Goal: Information Seeking & Learning: Learn about a topic

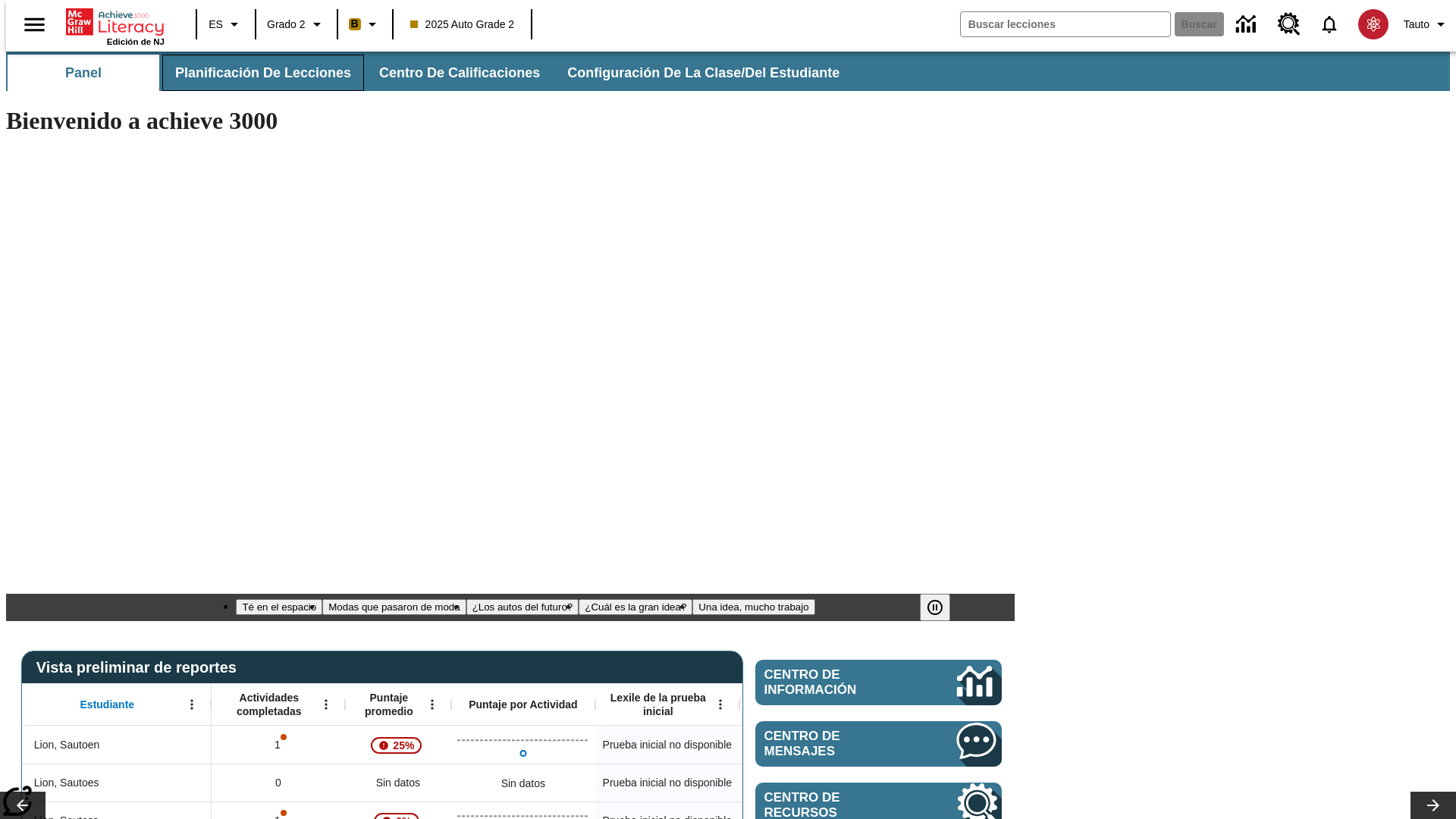
click at [254, 73] on span "Planificación de lecciones" at bounding box center [263, 73] width 176 height 17
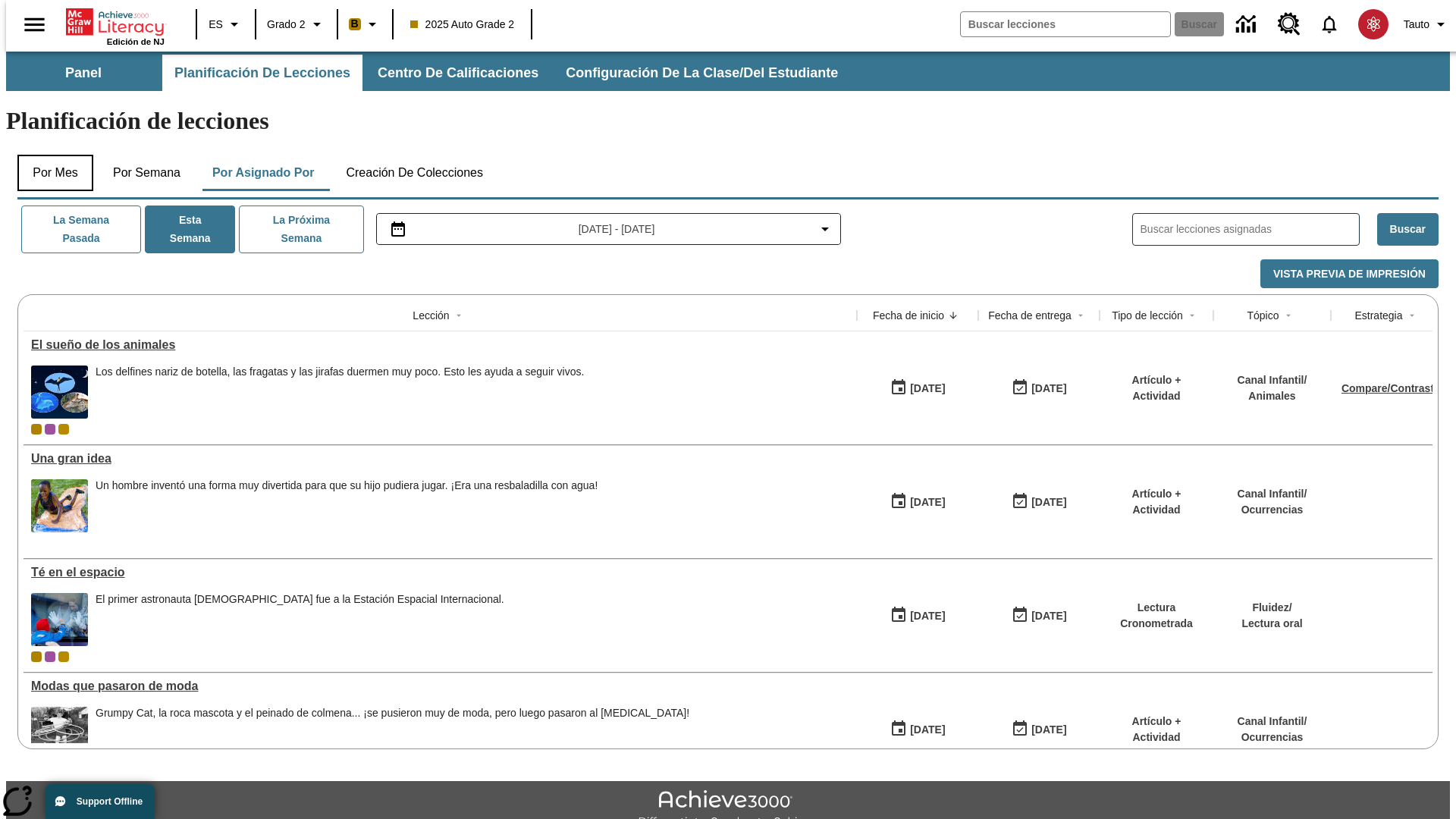
click at [49, 154] on button "Por mes" at bounding box center [55, 172] width 76 height 36
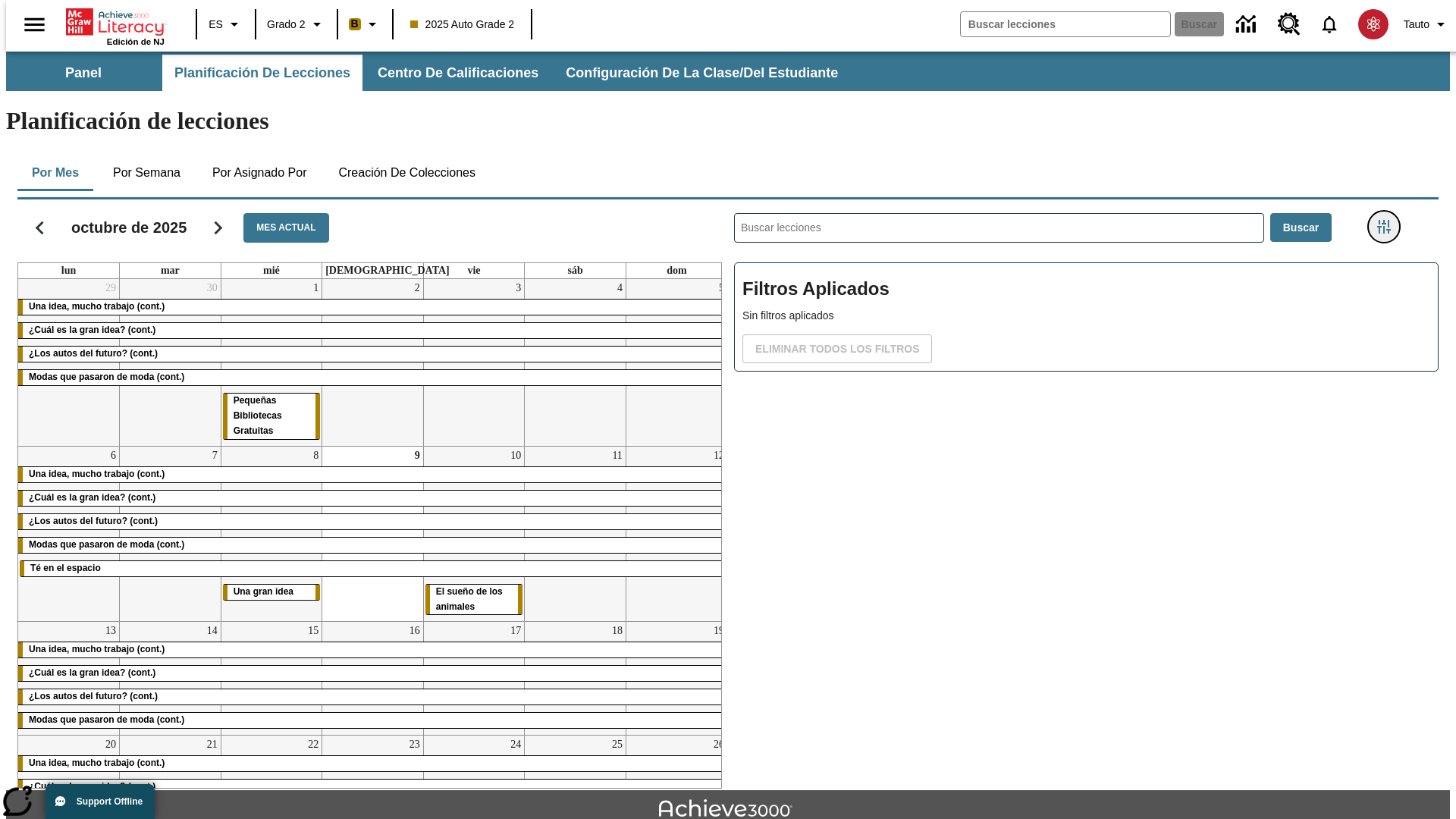
click at [1389, 220] on icon "Menú lateral de filtros" at bounding box center [1384, 226] width 13 height 13
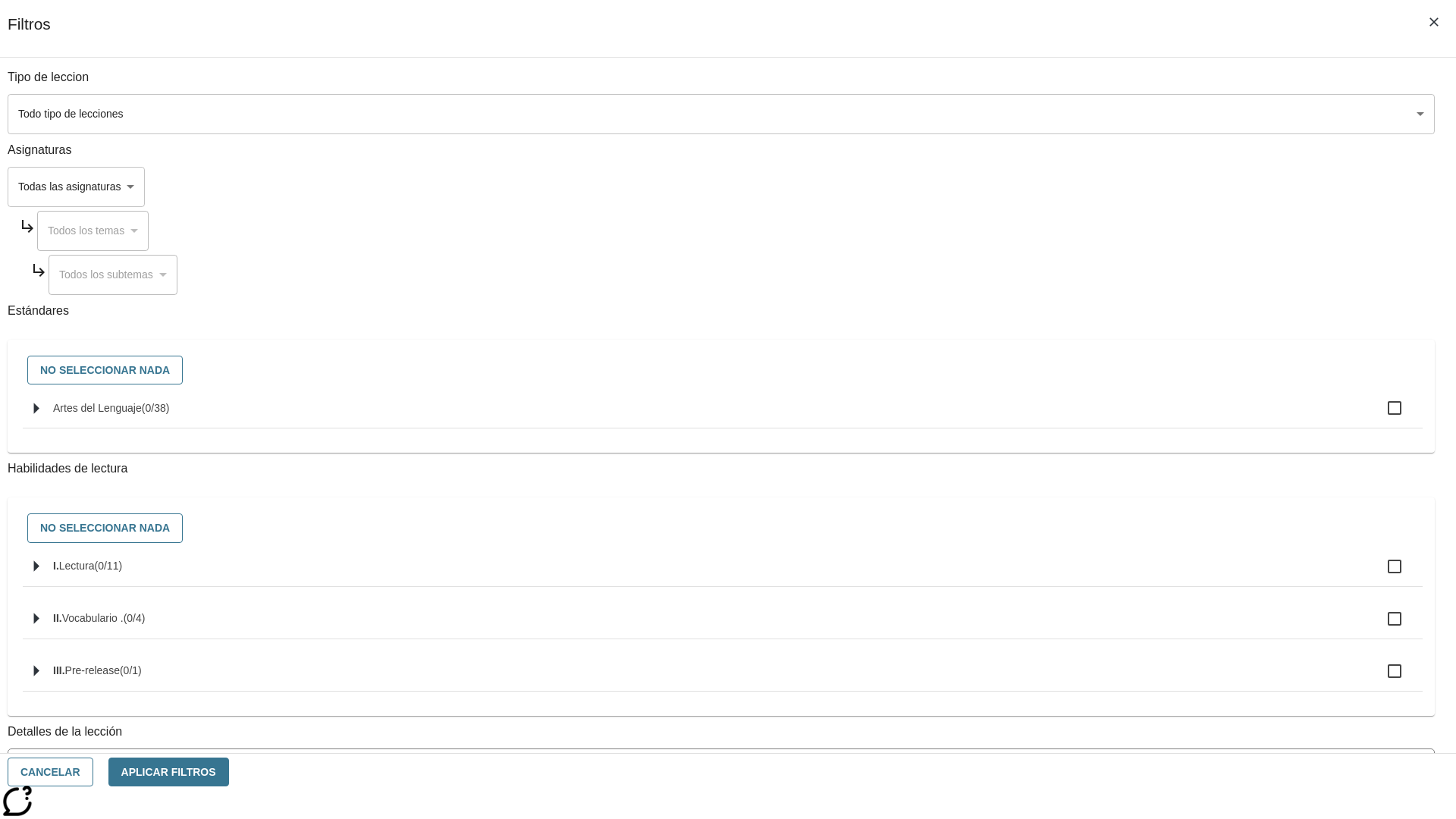
click at [1092, 114] on body "[MEDICAL_DATA] al contenido principal Edición de NJ ES Grado 2 B 2025 Auto Grad…" at bounding box center [728, 469] width 1444 height 836
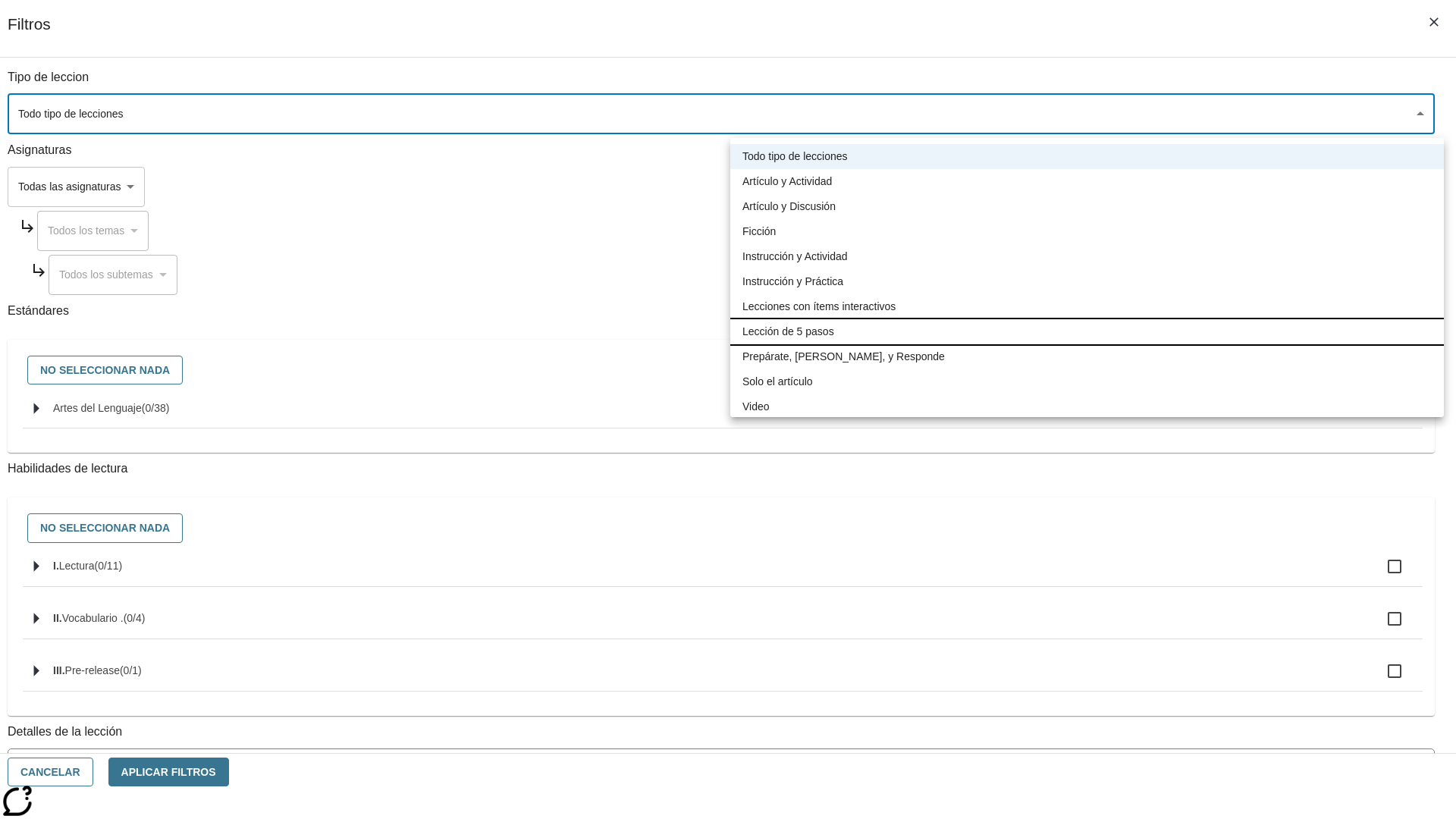
click at [1087, 331] on li "Lección de 5 pasos" at bounding box center [1087, 331] width 713 height 25
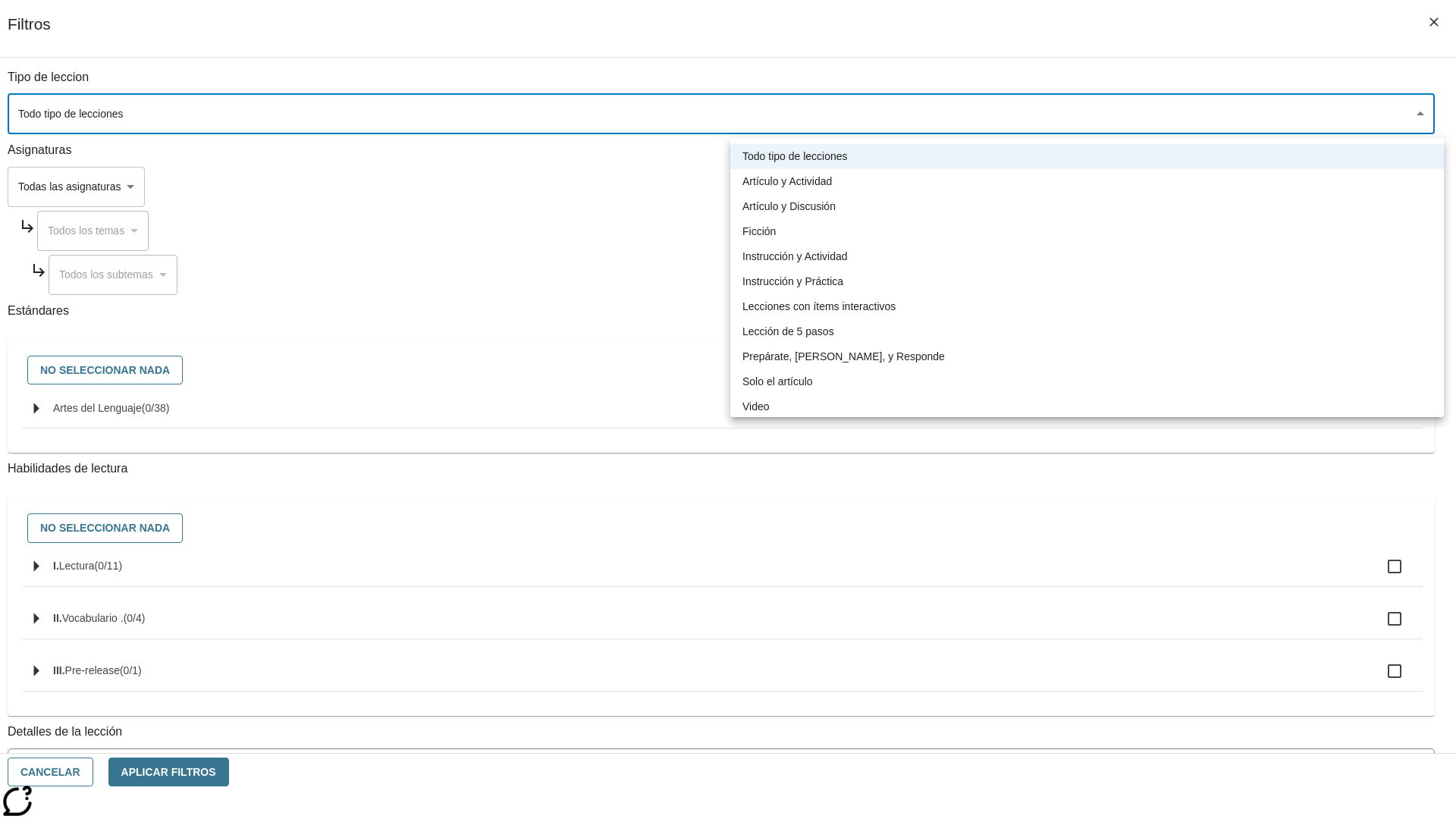
type input "1"
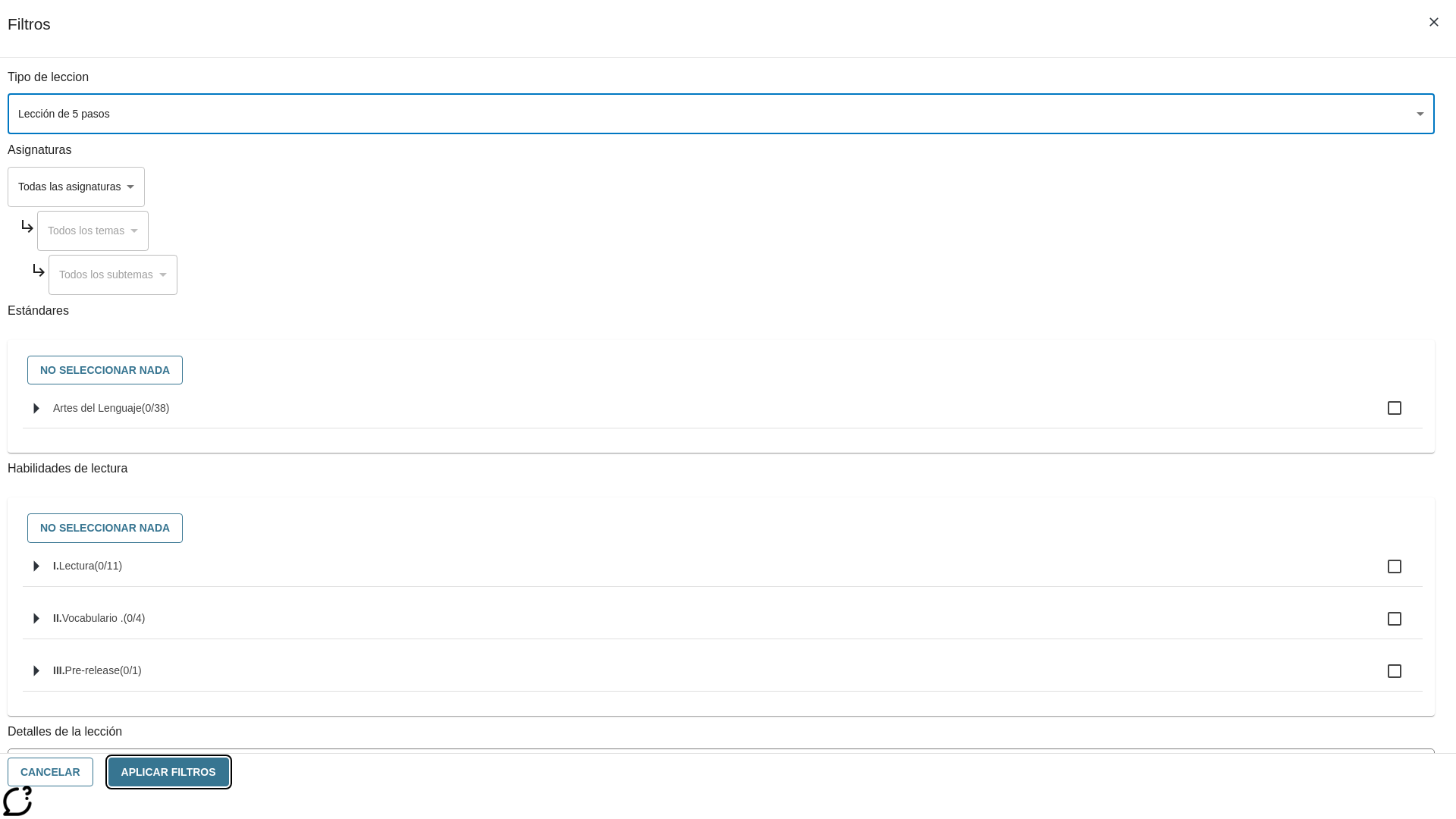
click at [229, 772] on button "Aplicar Filtros" at bounding box center [168, 772] width 120 height 29
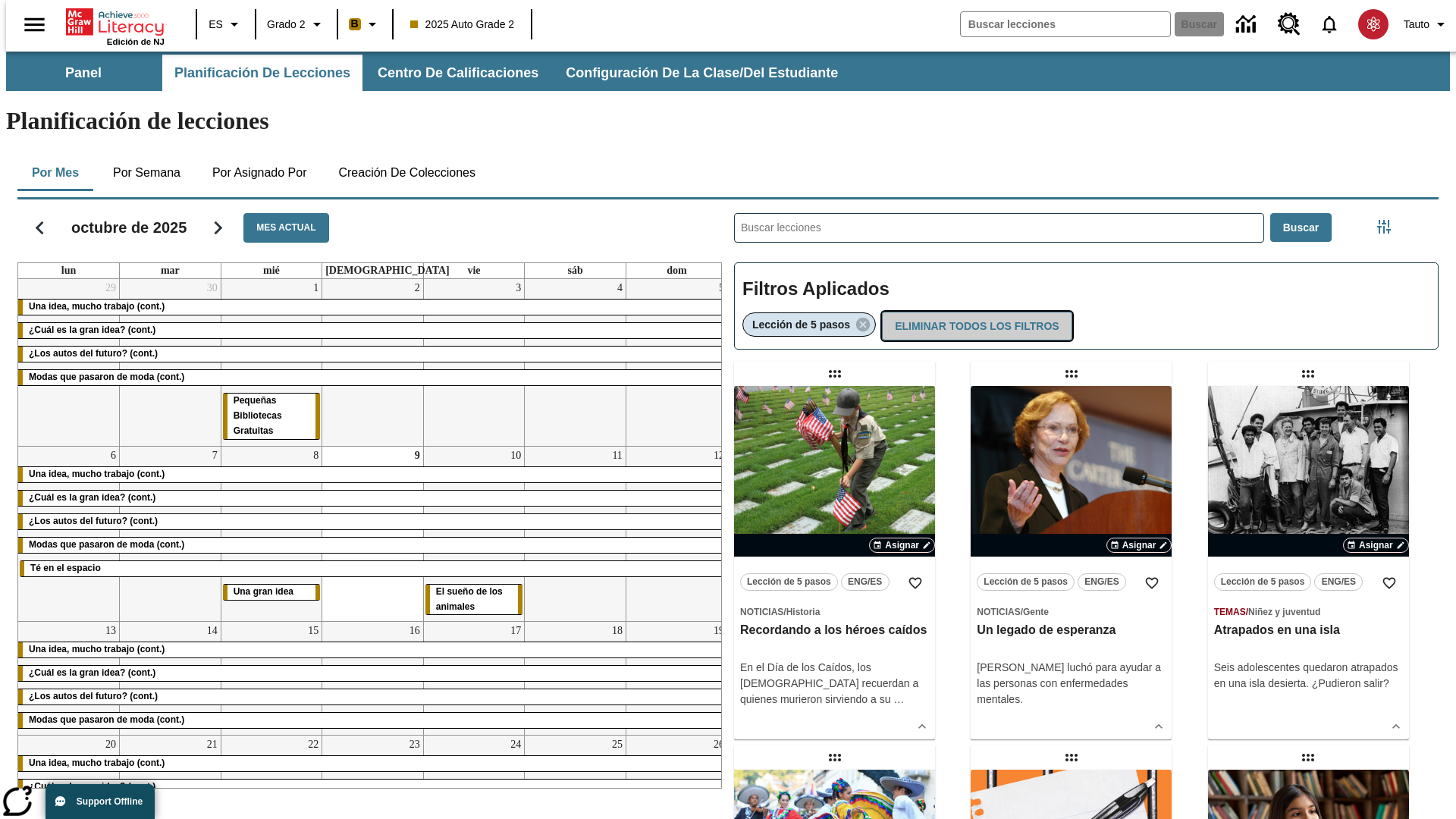
click at [974, 312] on button "Eliminar todos los filtros" at bounding box center [977, 326] width 189 height 29
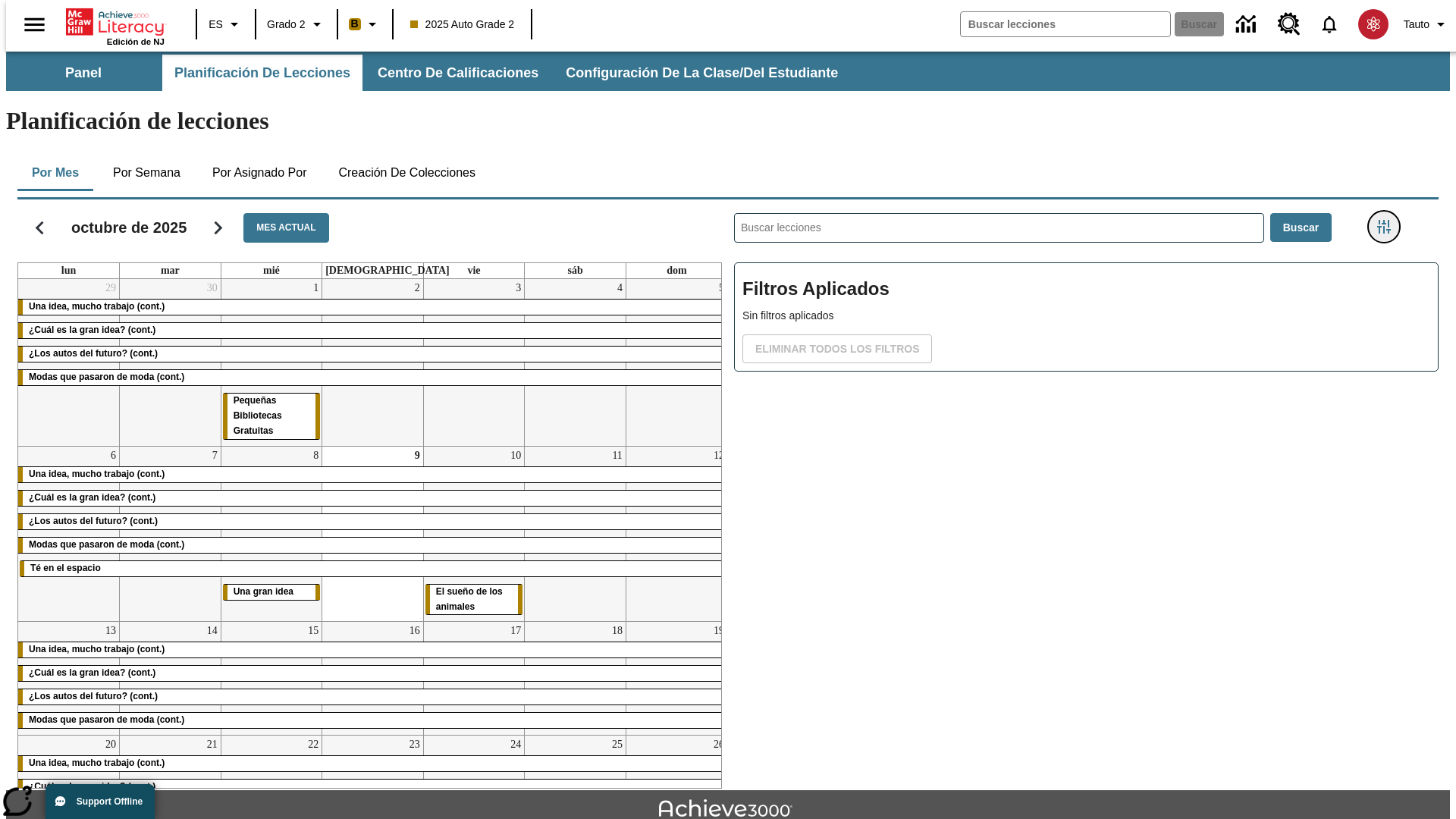
click at [1389, 220] on icon "Menú lateral de filtros" at bounding box center [1384, 226] width 13 height 13
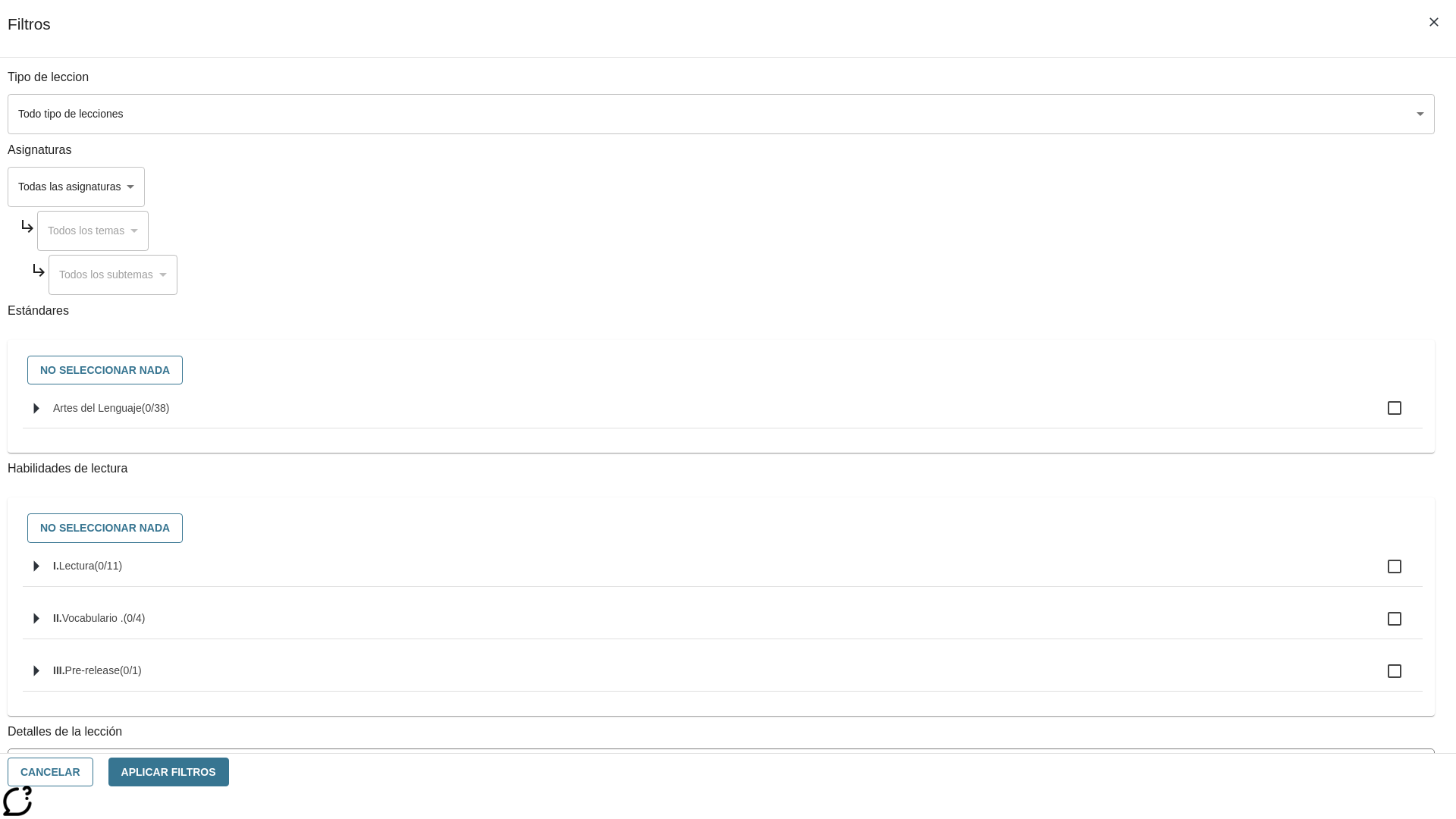
click at [1092, 187] on body "[MEDICAL_DATA] al contenido principal Edición de NJ ES Grado 2 B 2025 Auto Grad…" at bounding box center [728, 469] width 1444 height 836
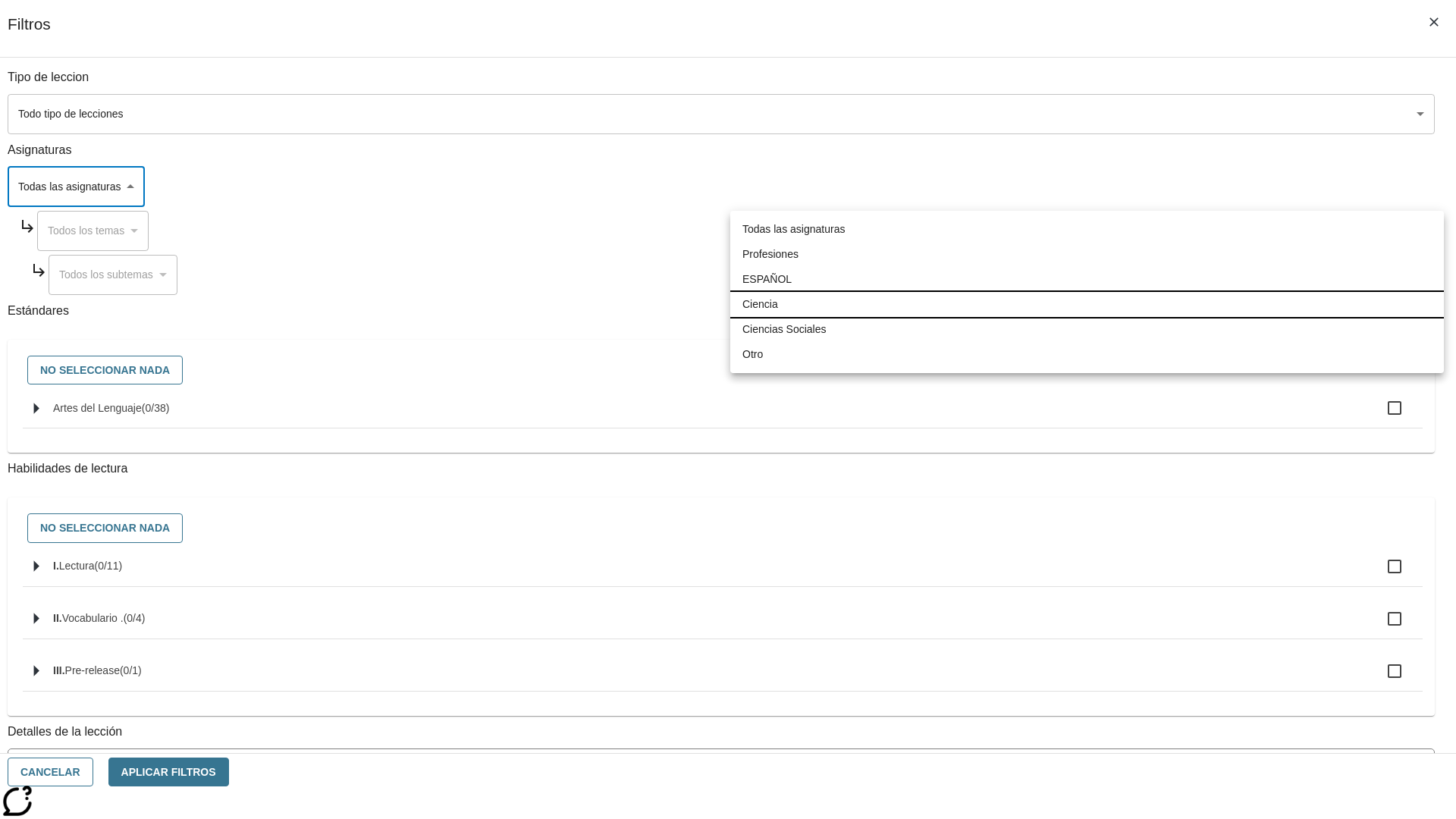
click at [1087, 304] on li "Ciencia" at bounding box center [1087, 304] width 713 height 25
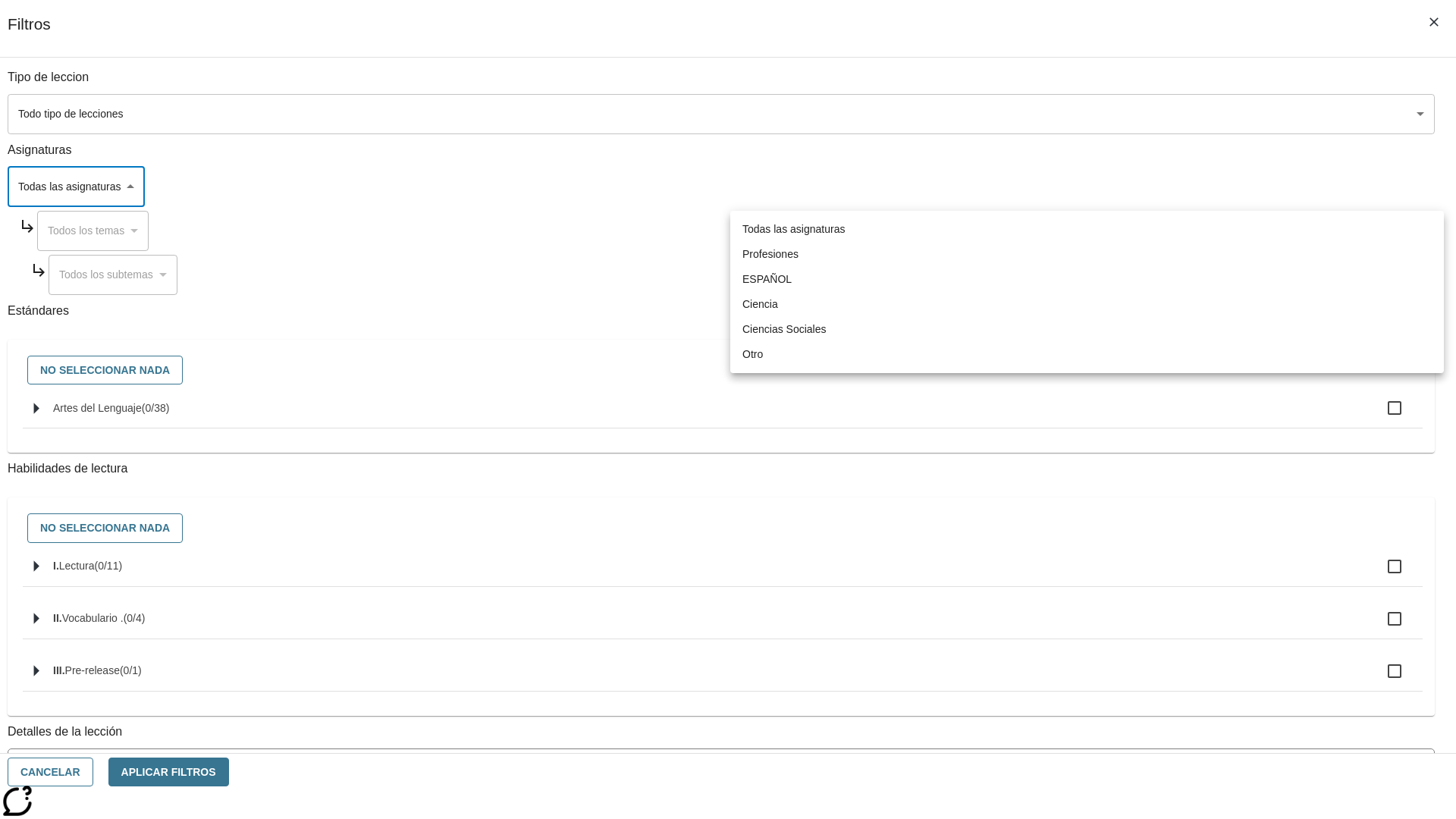
type input "2"
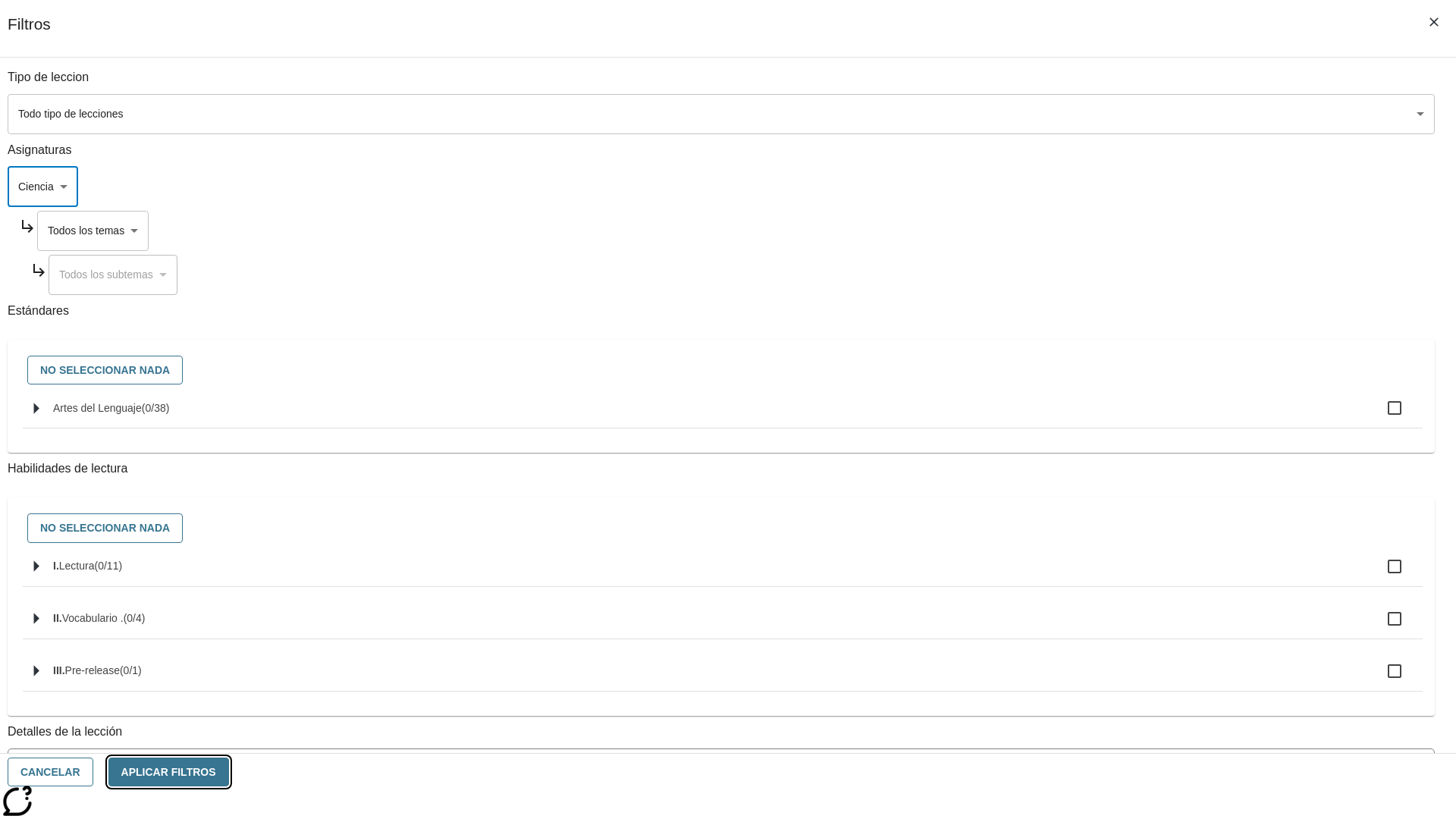
click at [229, 772] on button "Aplicar Filtros" at bounding box center [168, 772] width 120 height 29
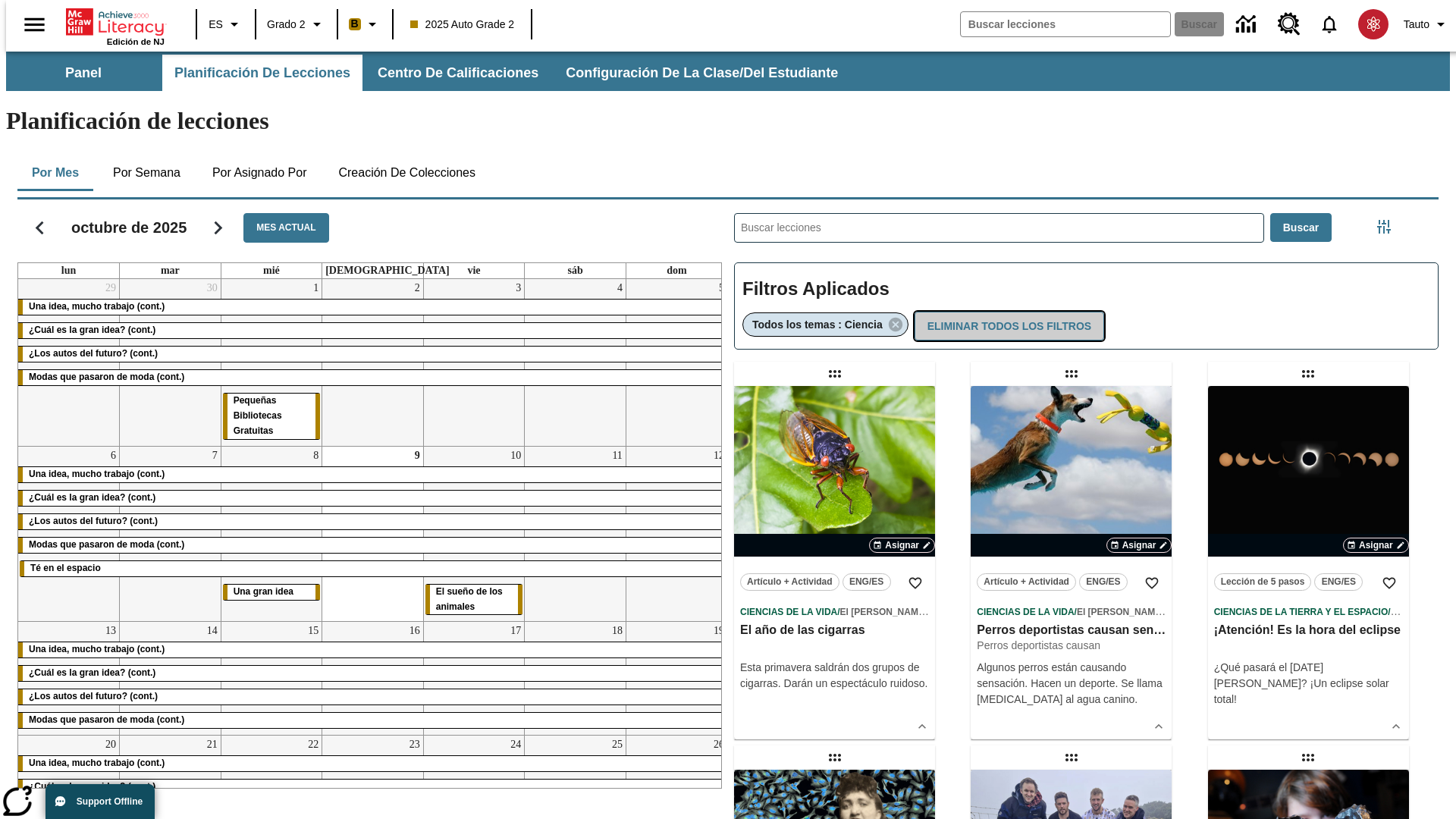
click at [1007, 312] on button "Eliminar todos los filtros" at bounding box center [1009, 326] width 189 height 29
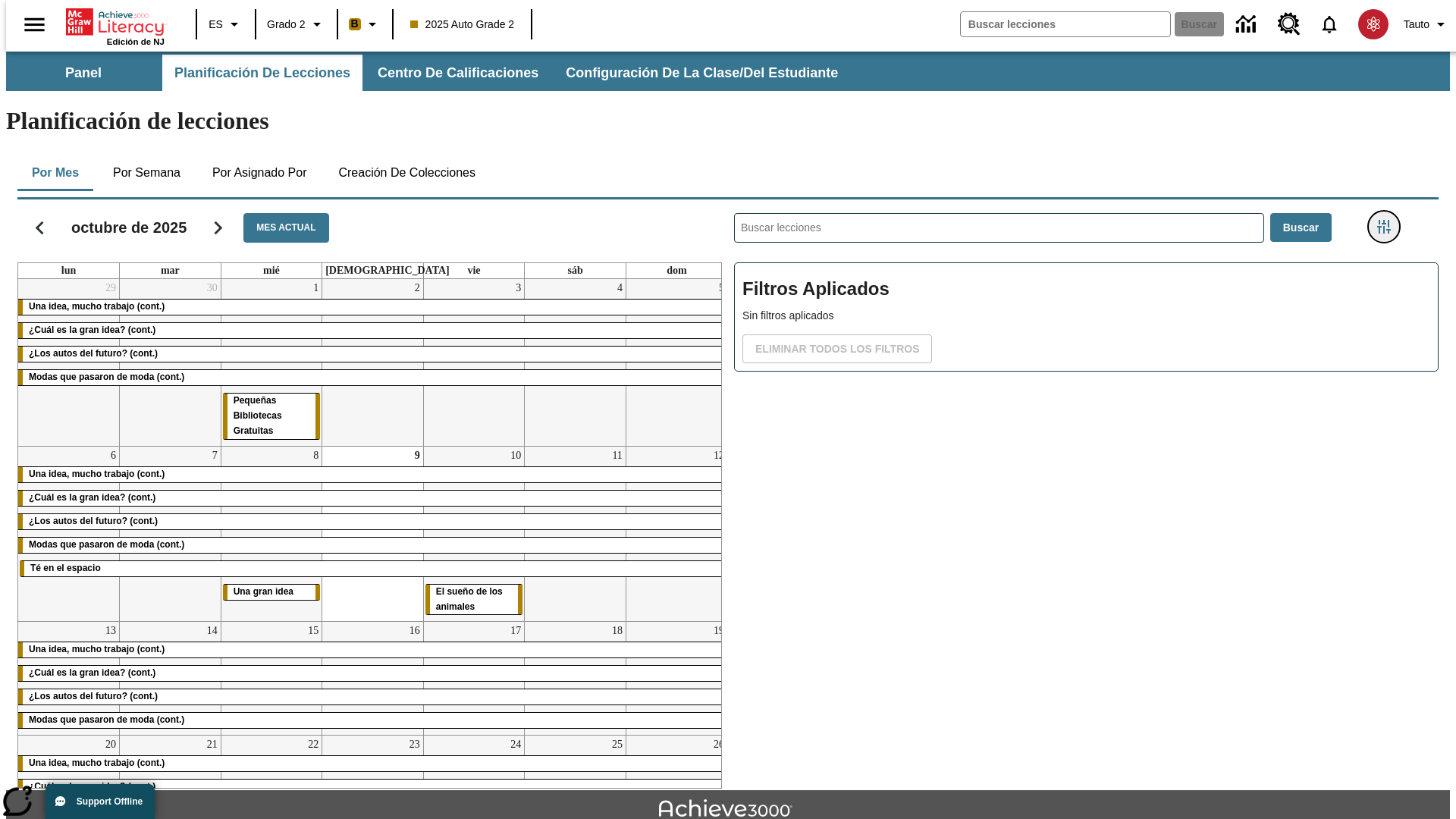
click at [1389, 220] on icon "Menú lateral de filtros" at bounding box center [1384, 226] width 13 height 13
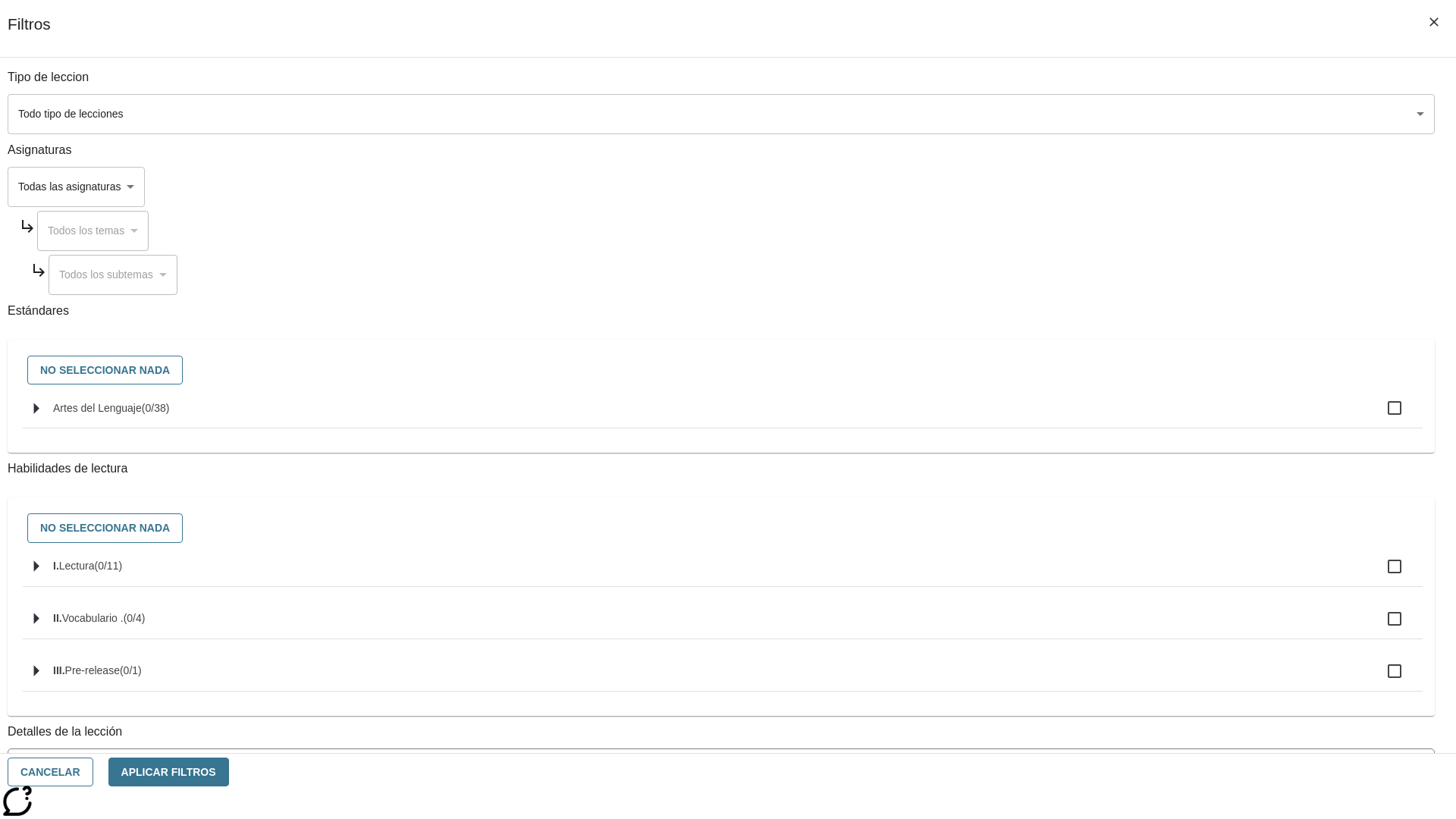
click at [142, 414] on span "Artes del Lenguaje" at bounding box center [98, 407] width 89 height 12
click at [1378, 416] on input "Artes del Lenguaje ( 0 / 38 )" at bounding box center [1394, 408] width 32 height 32
checkbox input "true"
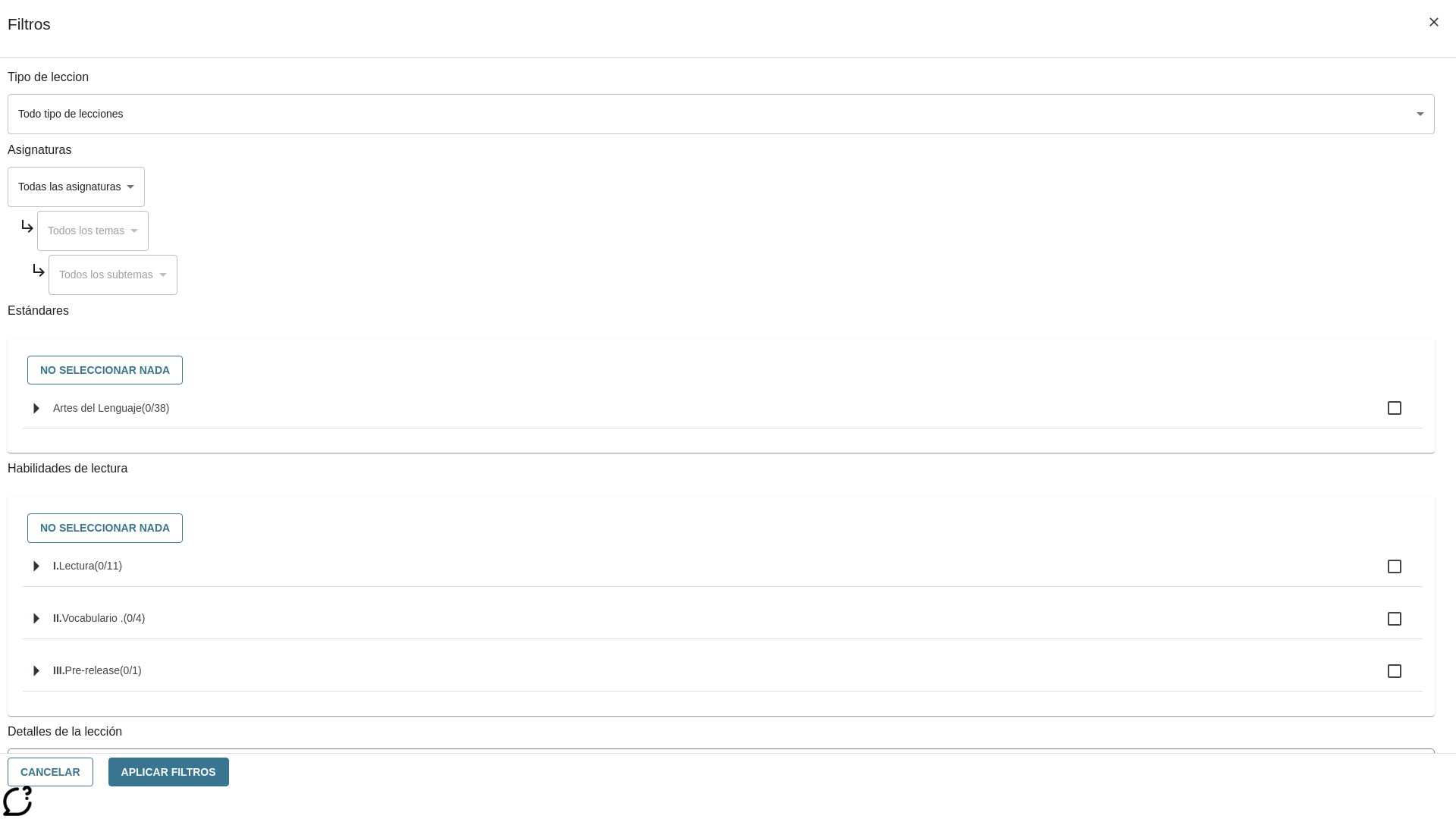
checkbox input "true"
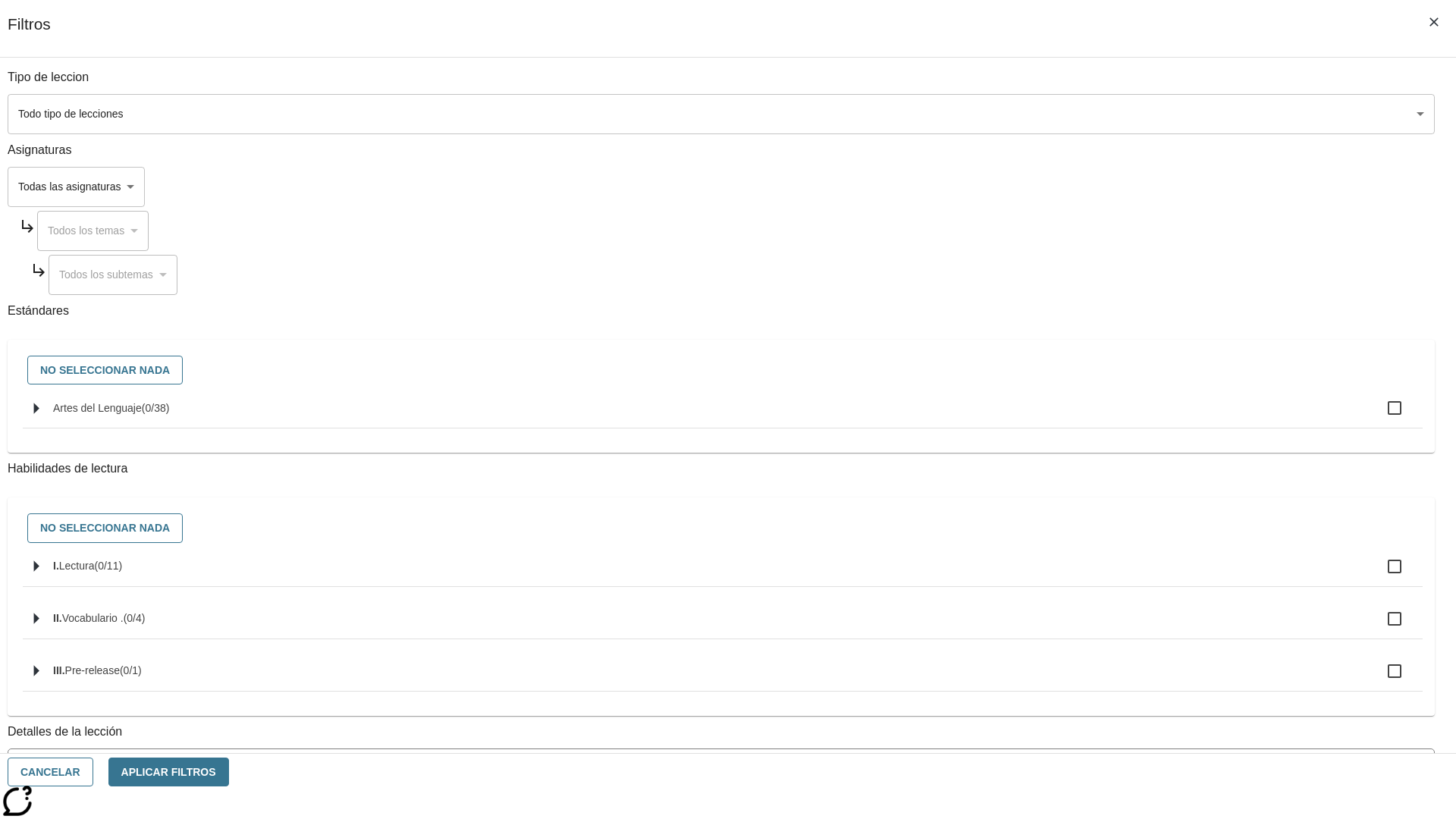
checkbox input "true"
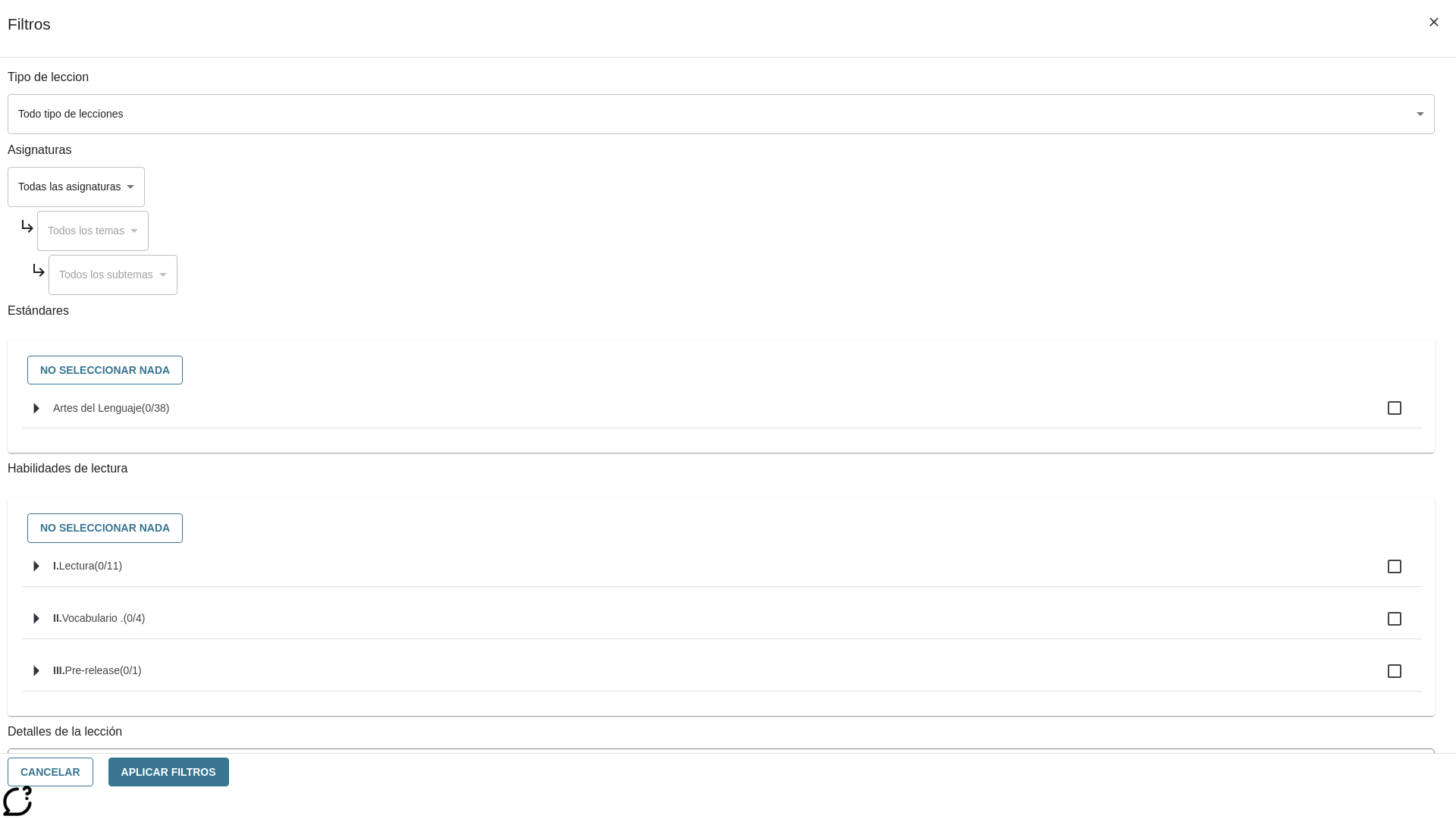
checkbox input "true"
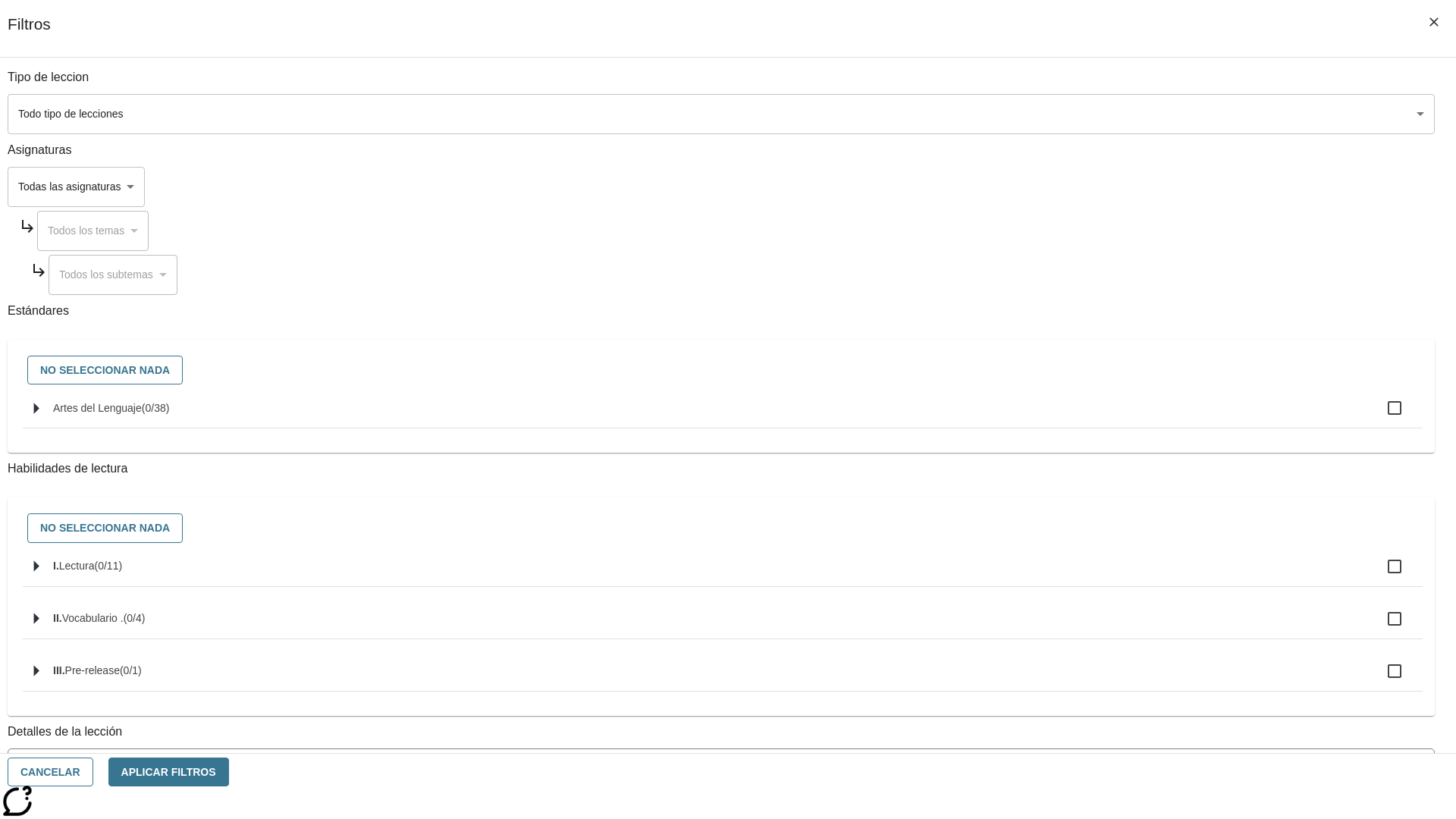
checkbox input "true"
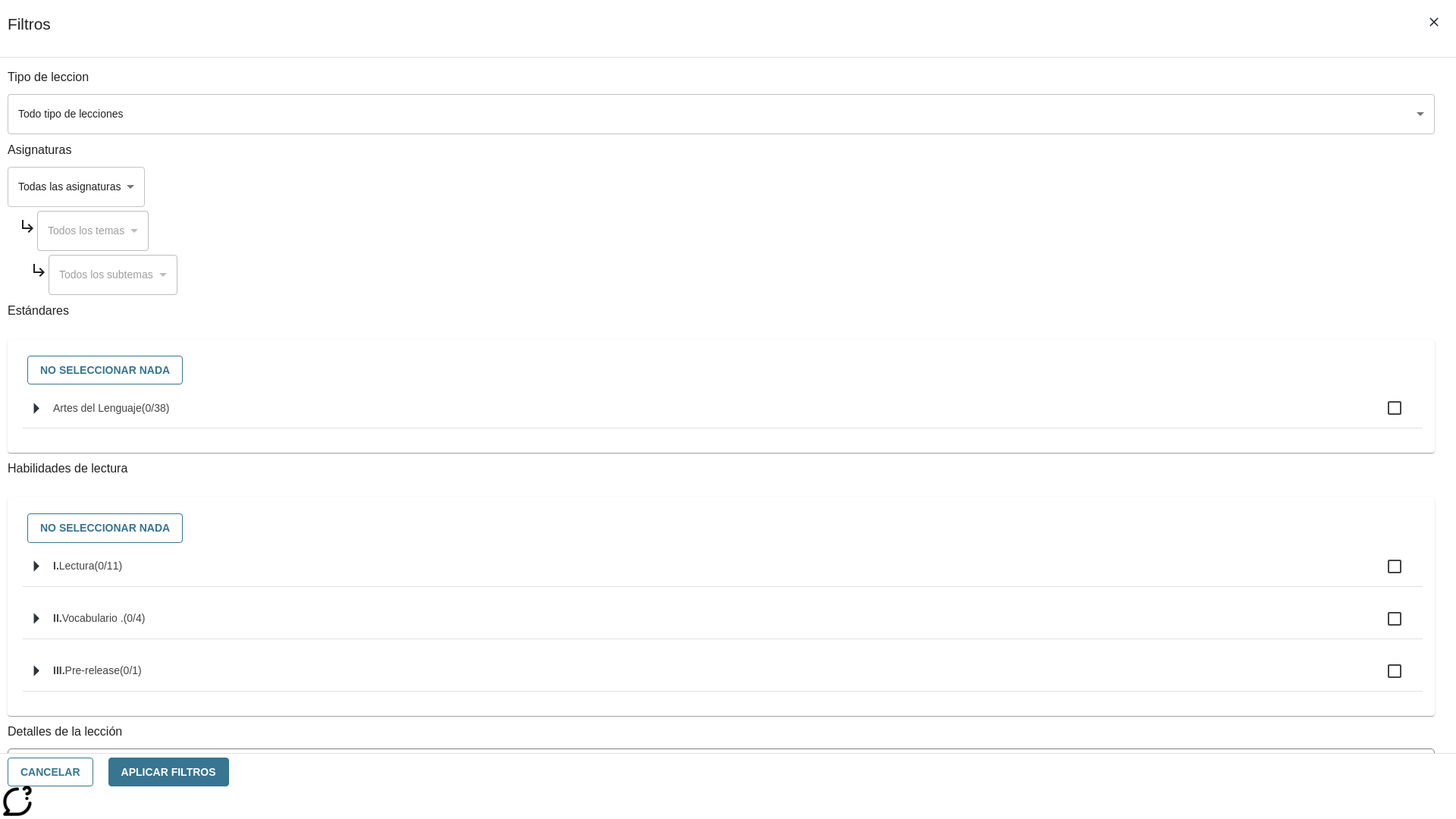
checkbox input "true"
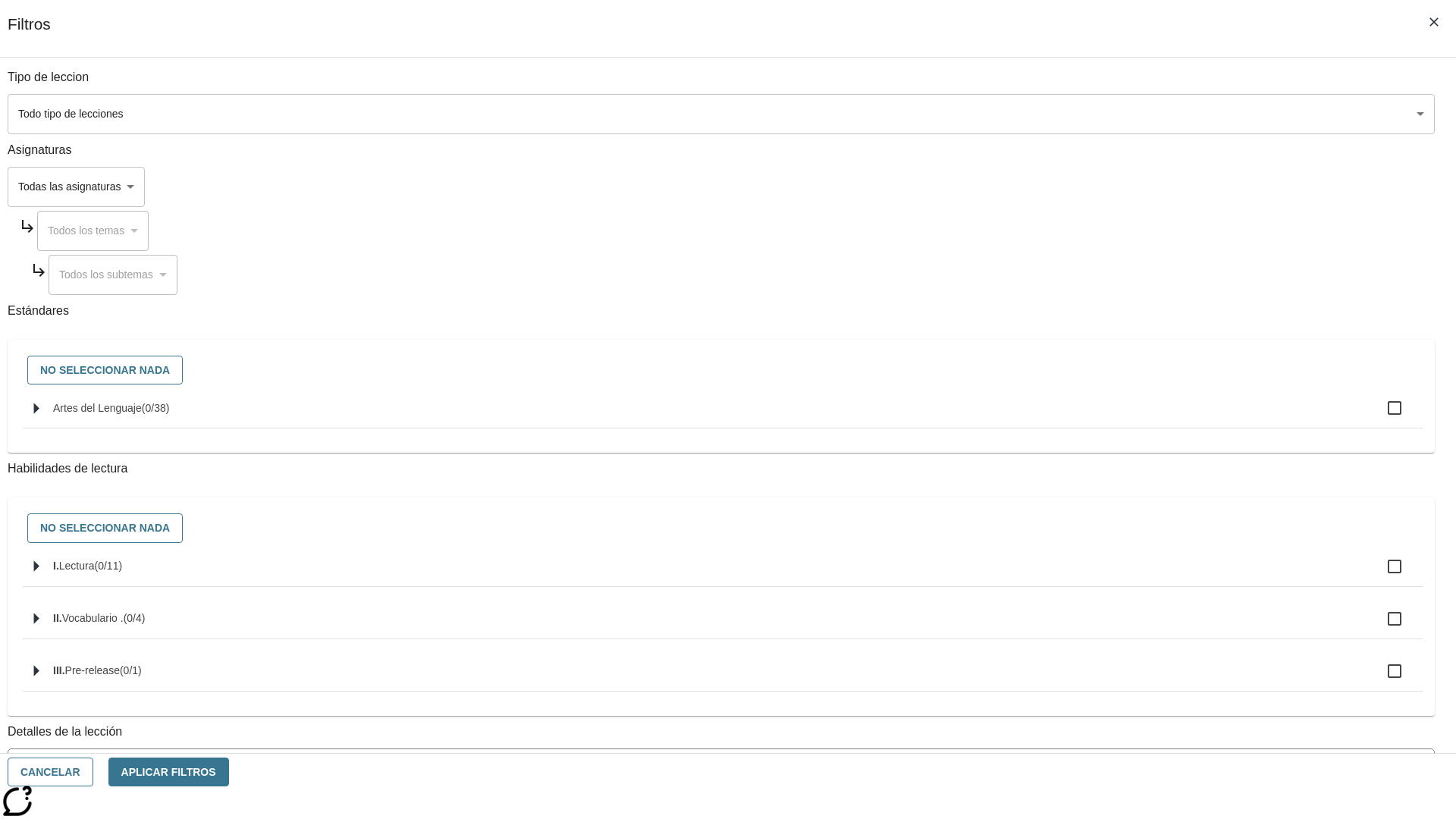
checkbox input "true"
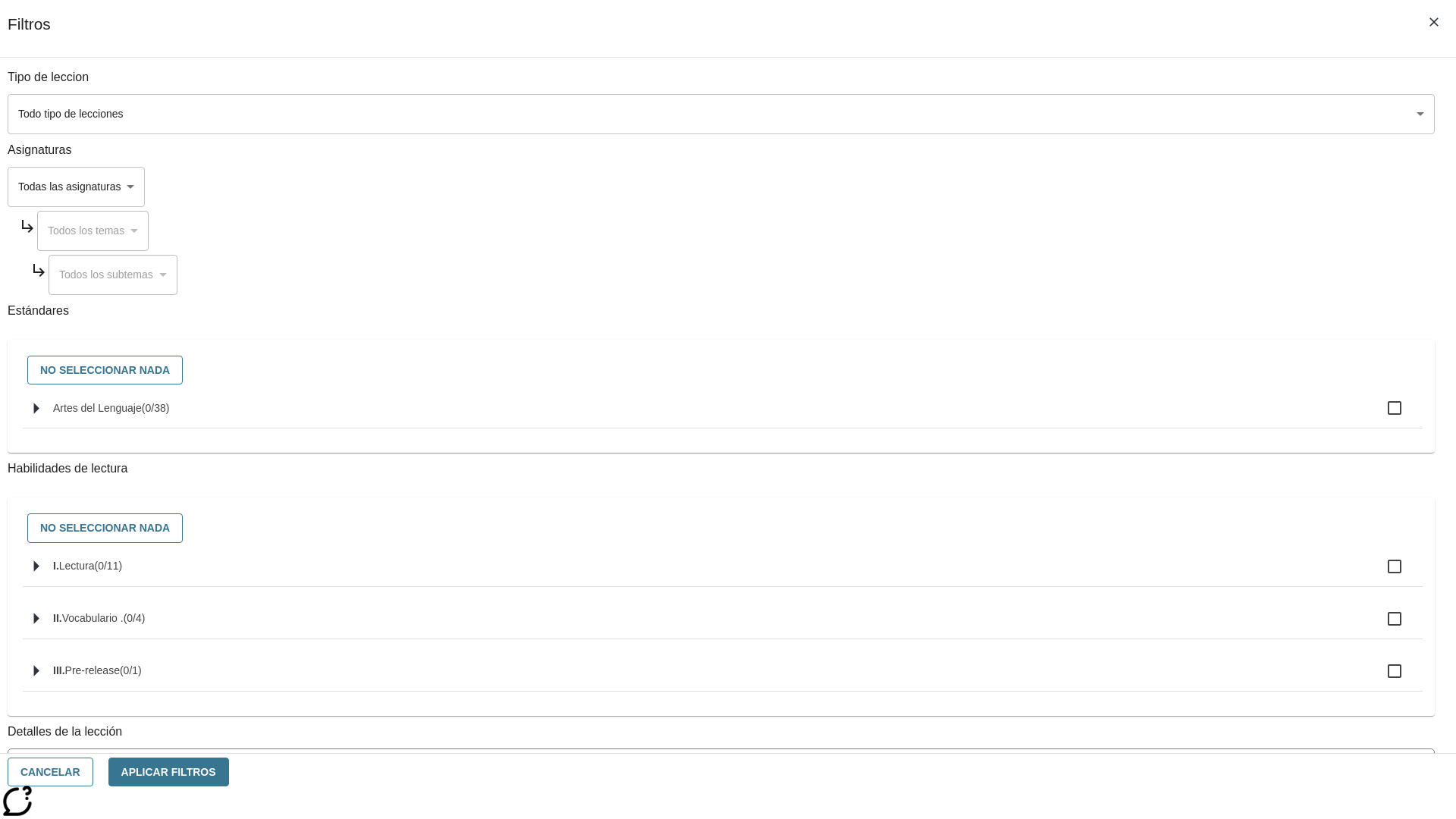
checkbox input "true"
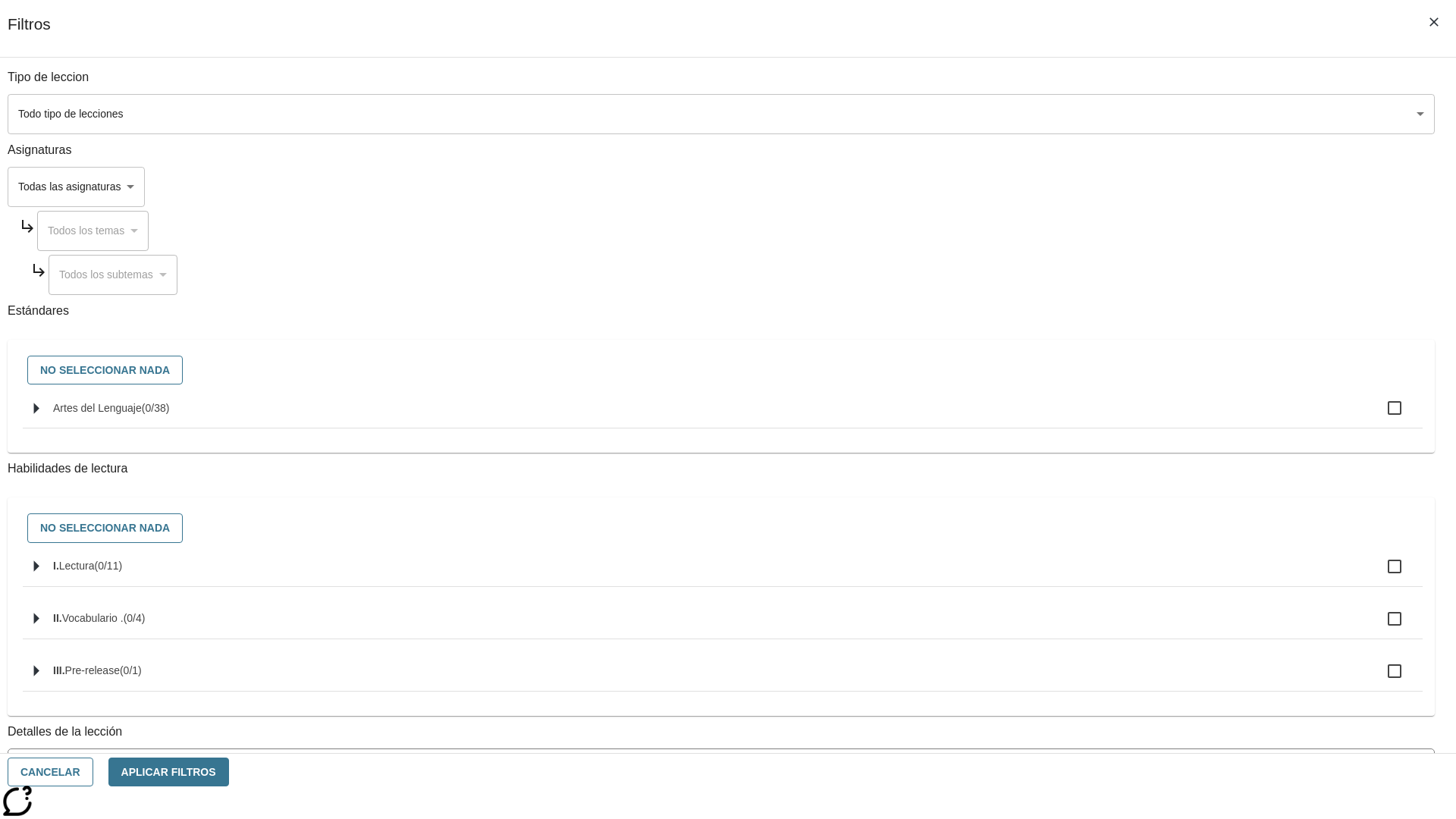
checkbox input "true"
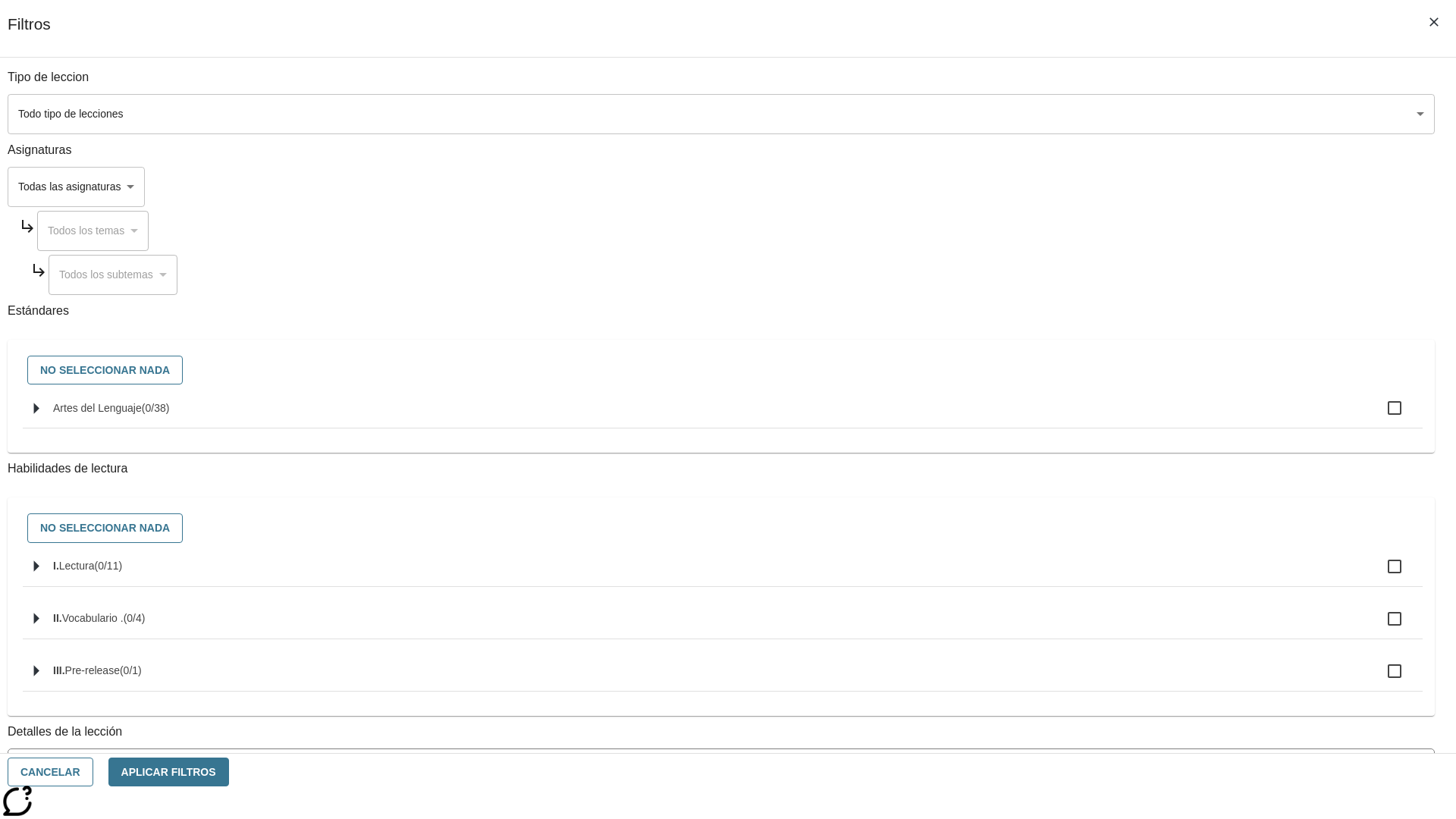
checkbox input "true"
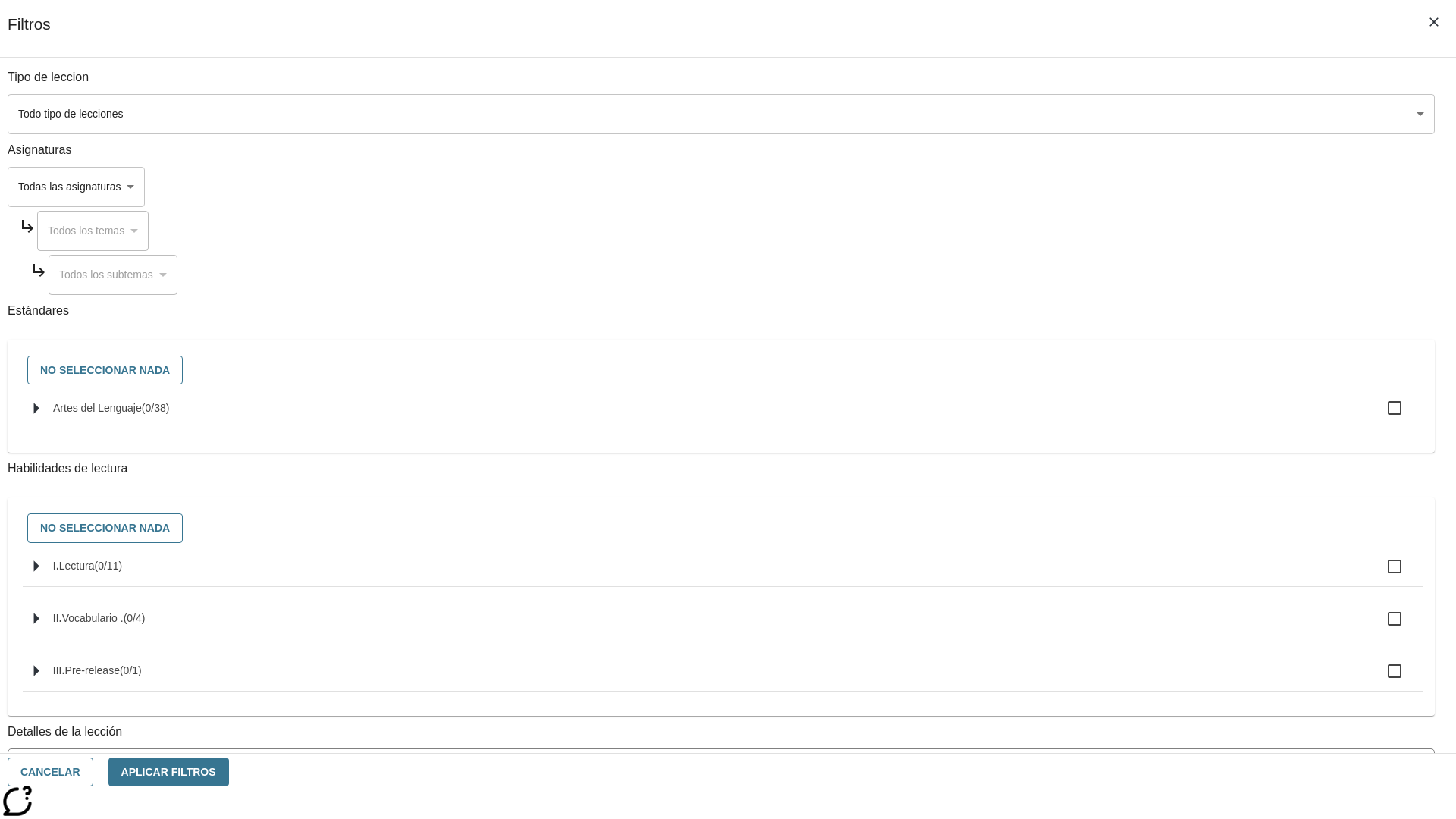
checkbox input "true"
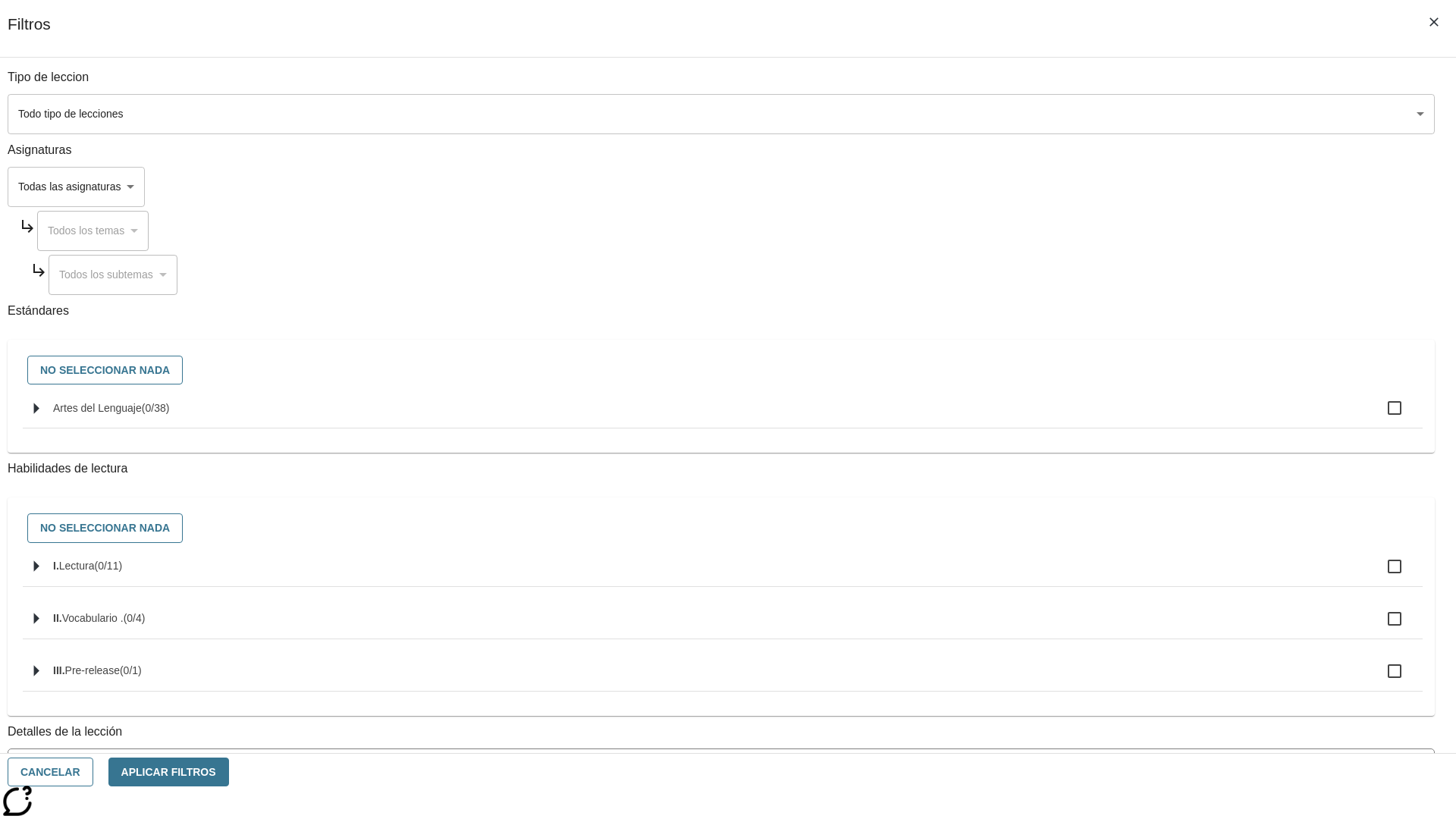
checkbox input "true"
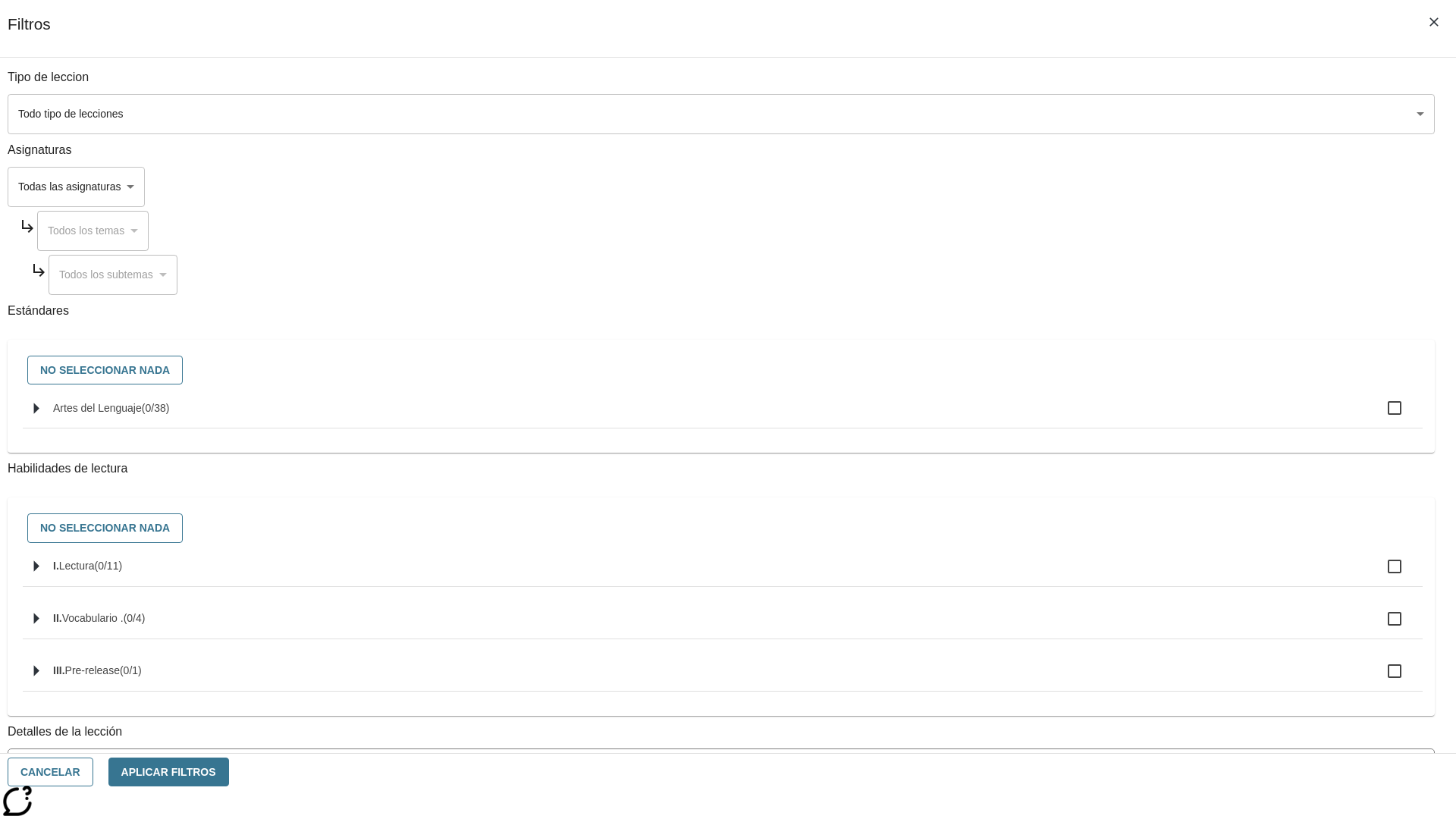
checkbox input "true"
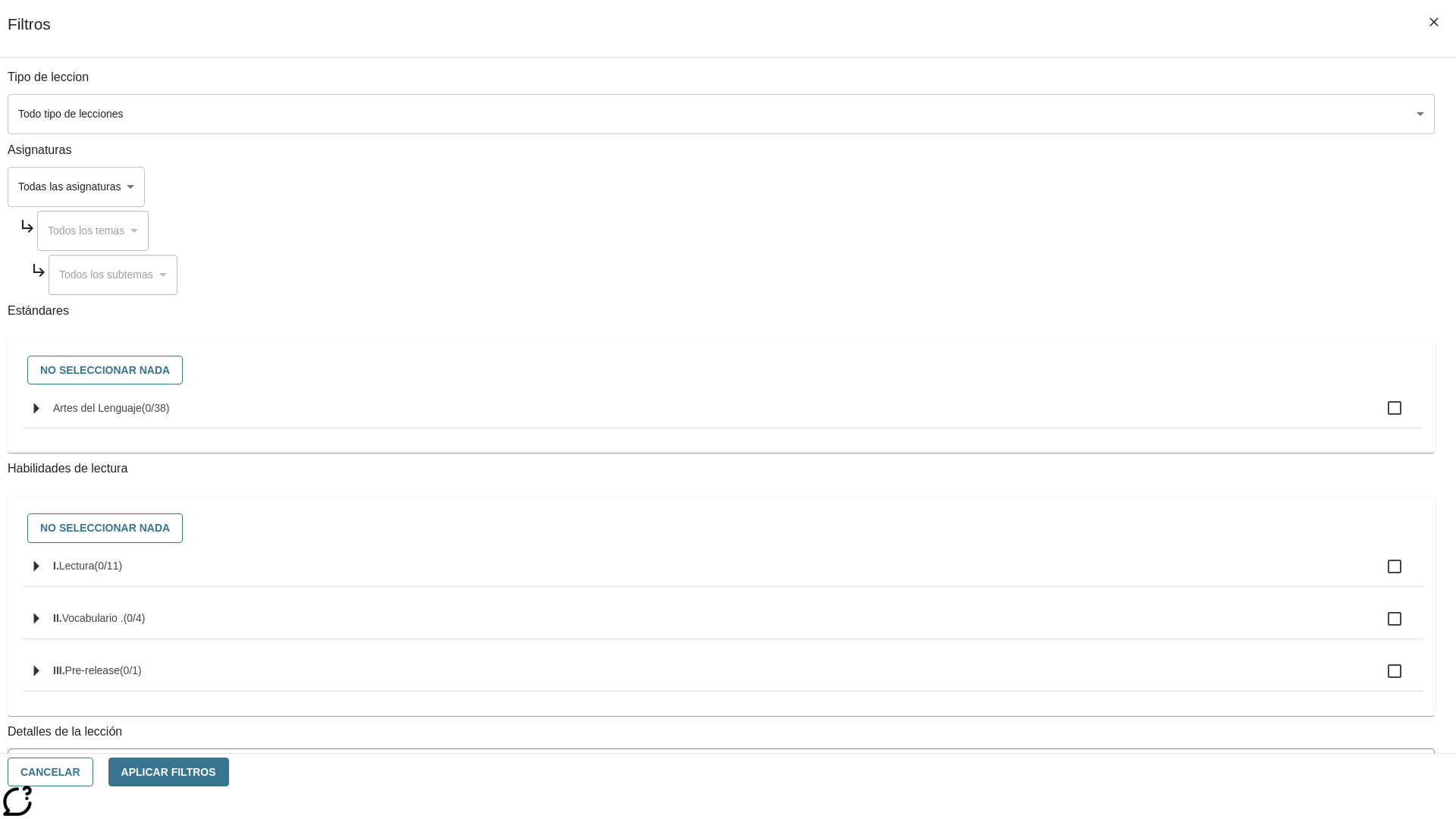
checkbox input "true"
click at [229, 772] on button "Aplicar Filtros" at bounding box center [168, 772] width 120 height 29
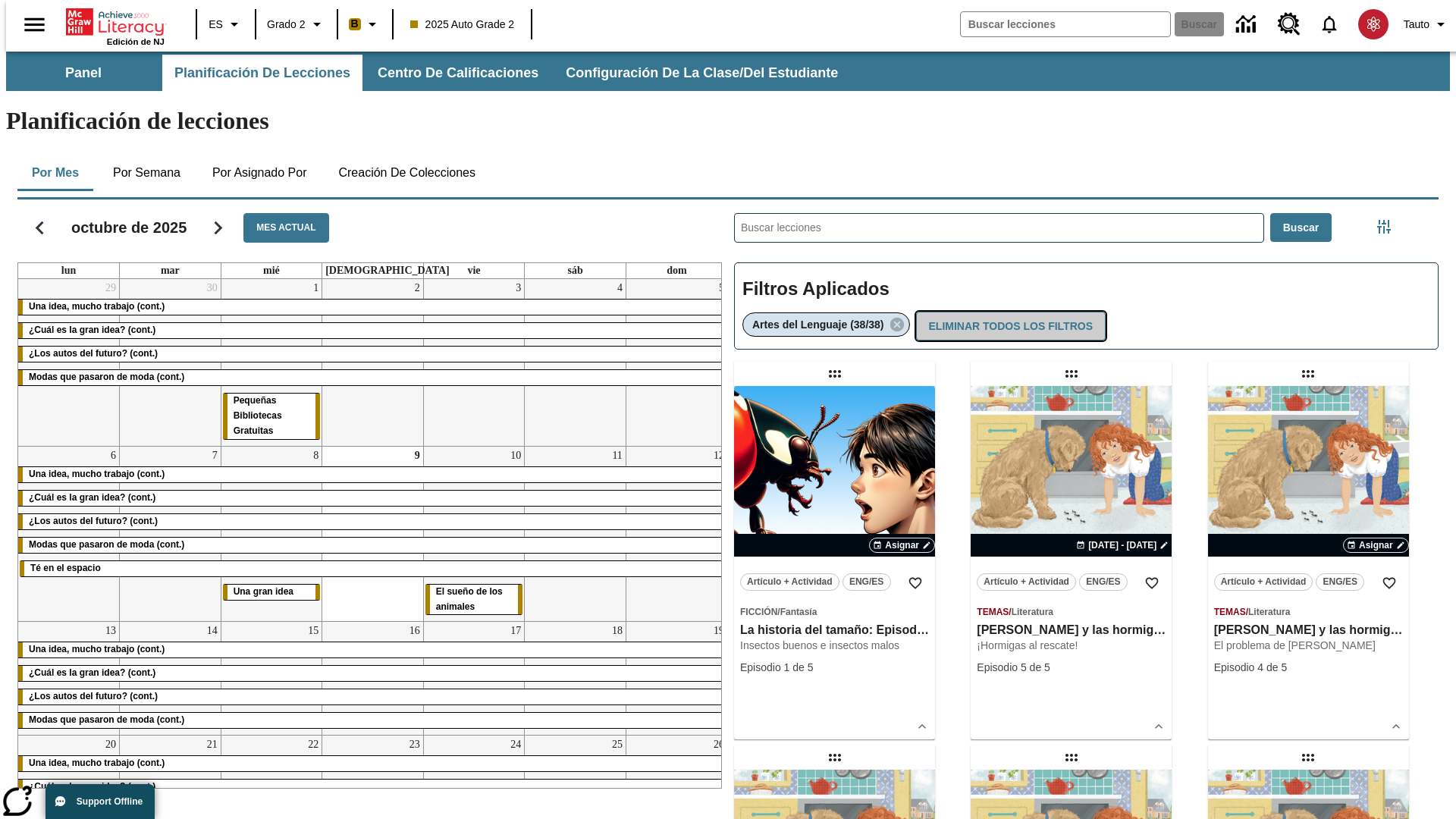
click at [1009, 312] on button "Eliminar todos los filtros" at bounding box center [1011, 326] width 189 height 29
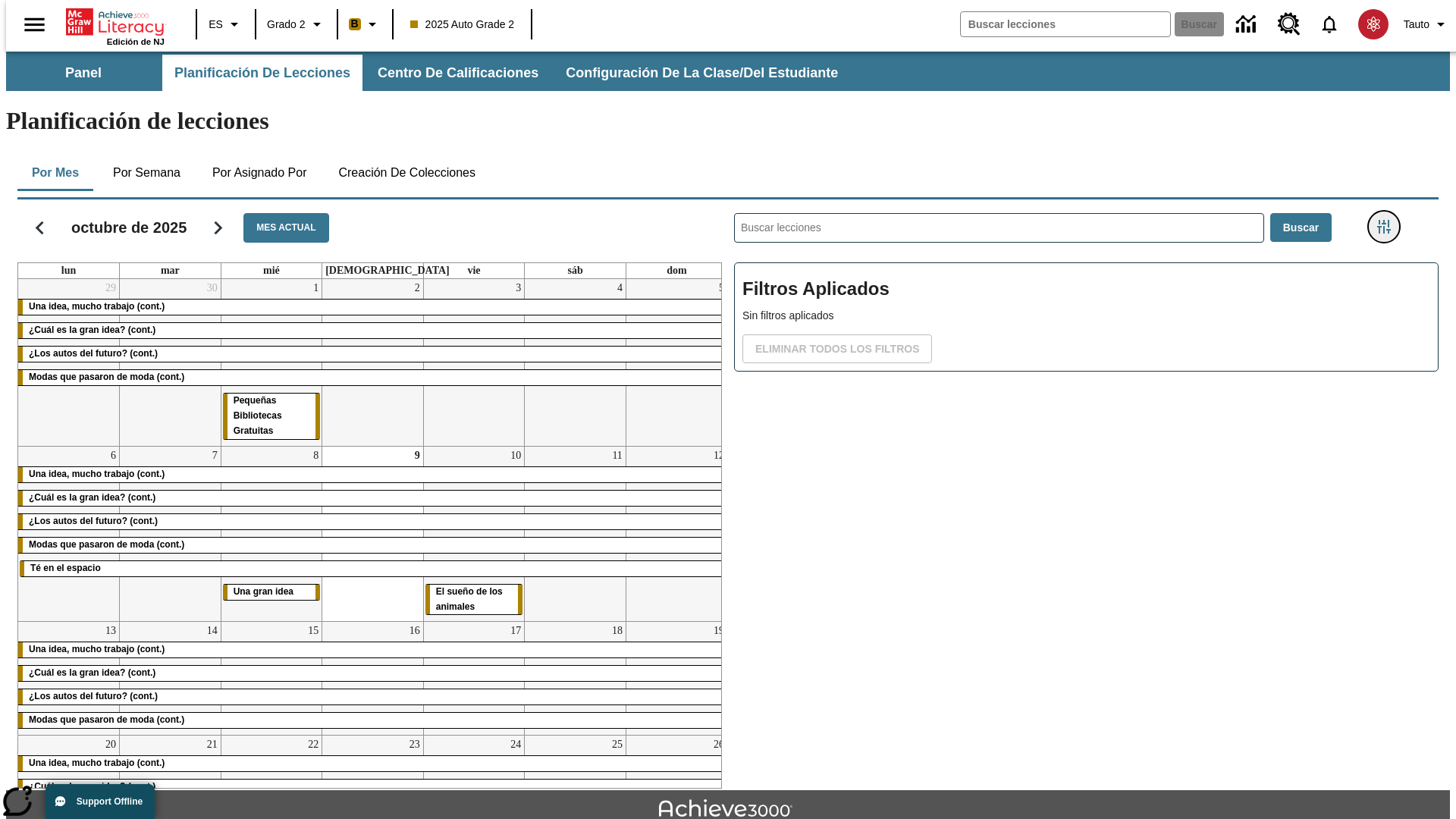
click at [1389, 220] on icon "Menú lateral de filtros" at bounding box center [1384, 226] width 13 height 13
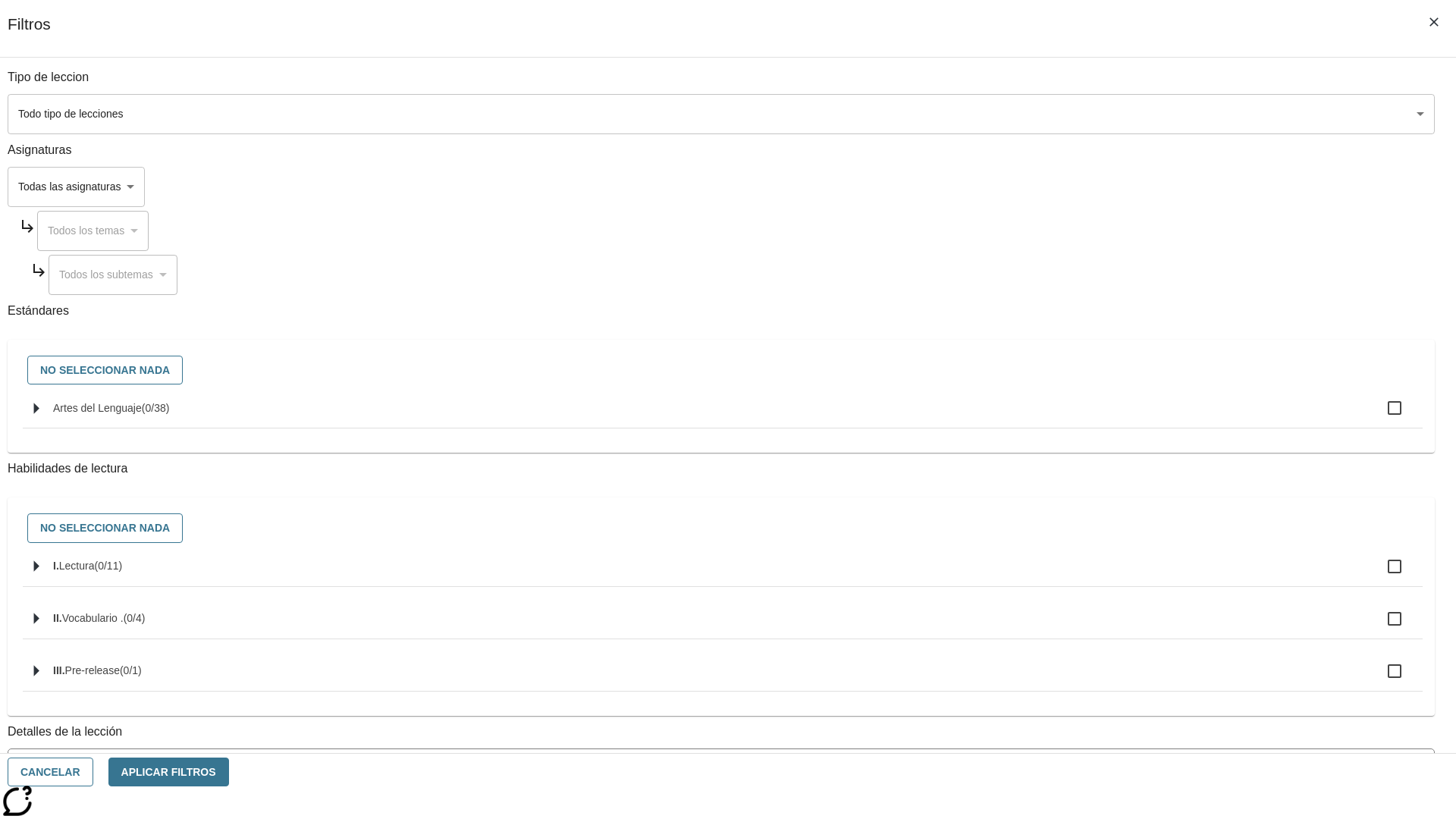
click at [1093, 582] on label "I. Lectura ( 0 / 11 )" at bounding box center [731, 566] width 1357 height 32
click at [1378, 582] on input "I. Lectura ( 0 / 11 )" at bounding box center [1394, 566] width 32 height 32
checkbox input "true"
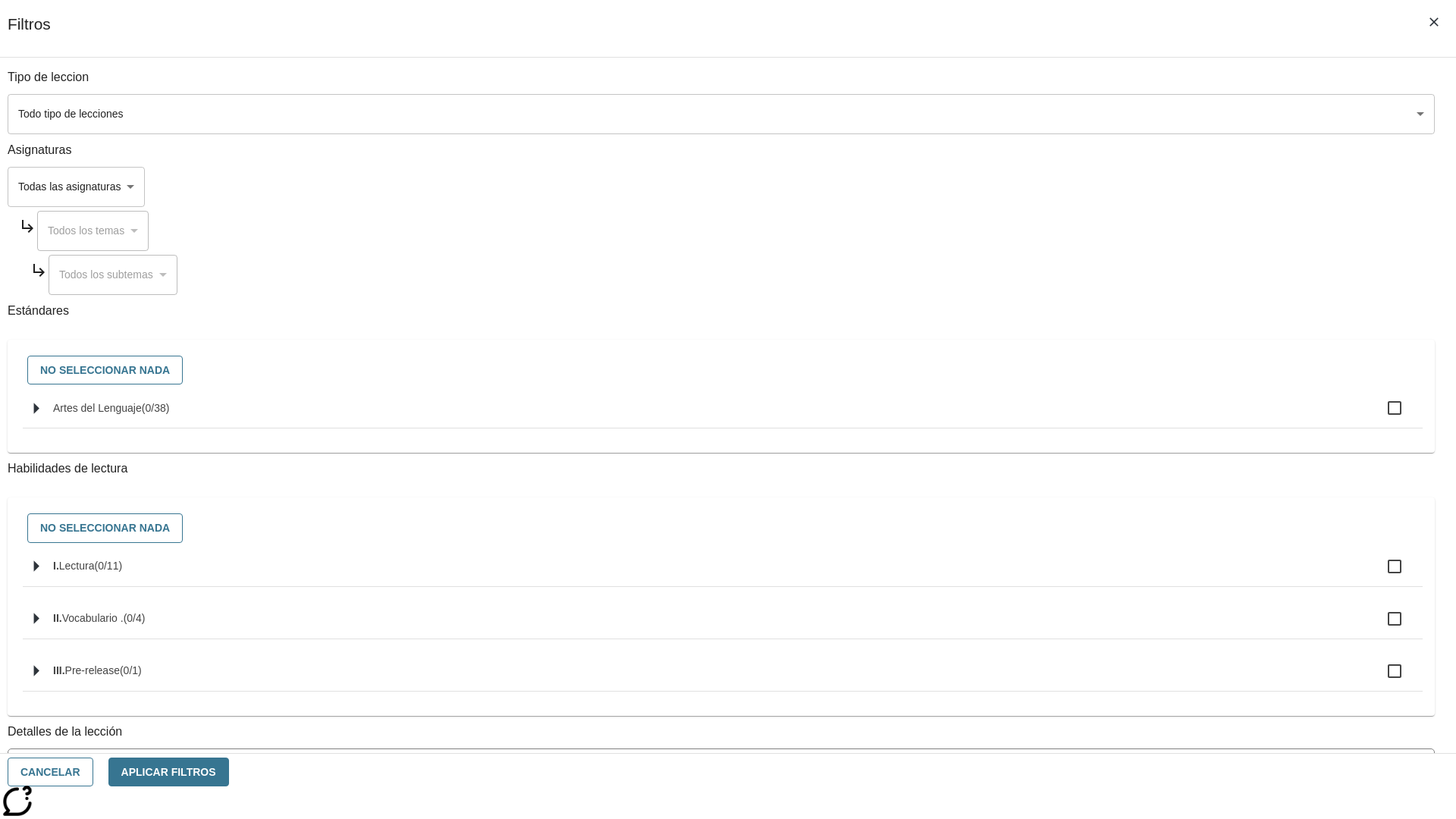
checkbox input "true"
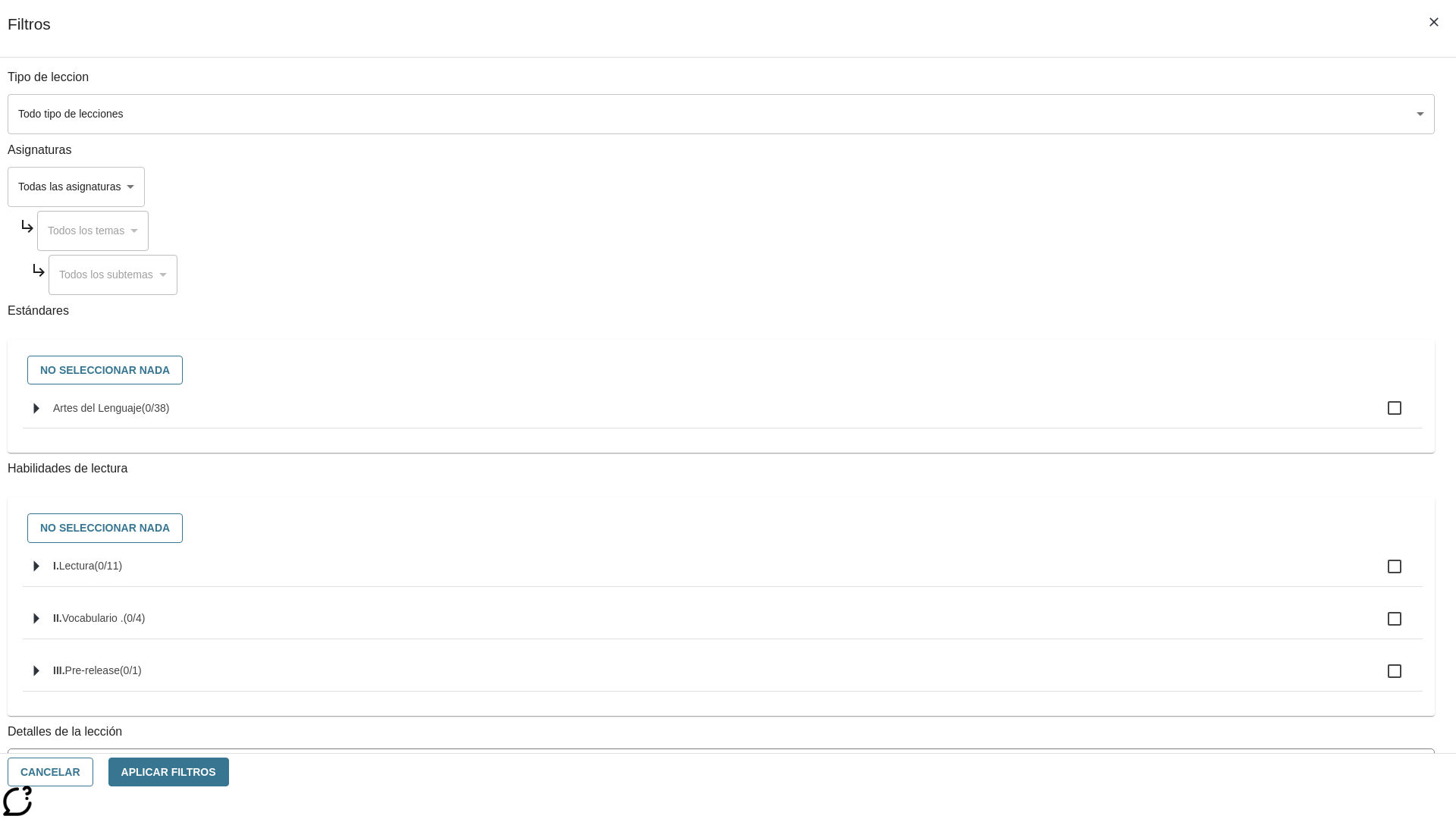
checkbox input "true"
click at [229, 772] on button "Aplicar Filtros" at bounding box center [168, 772] width 120 height 29
